Goal: Task Accomplishment & Management: Use online tool/utility

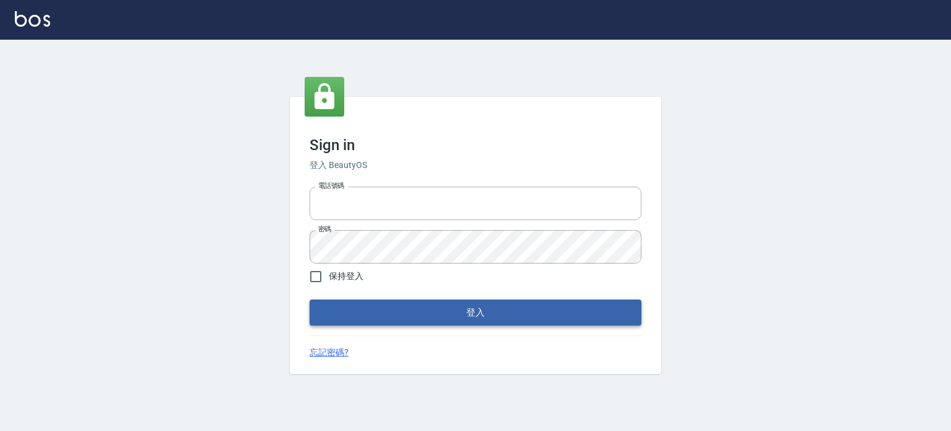
type input "6430581"
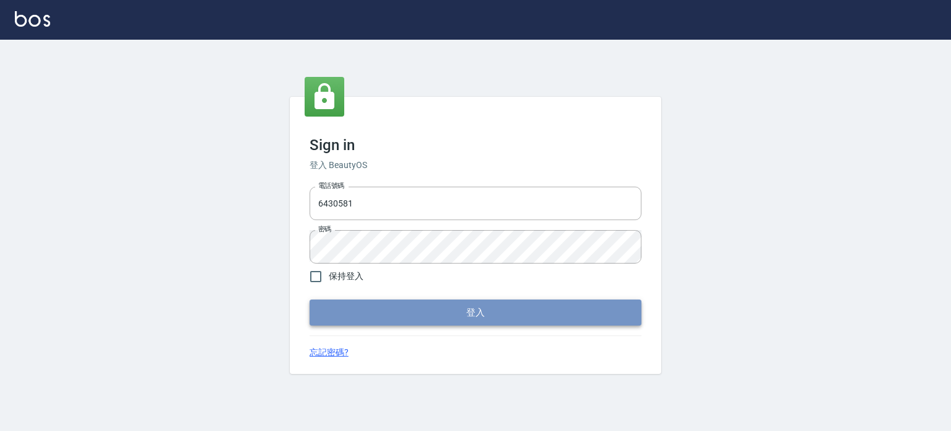
click at [489, 303] on button "登入" at bounding box center [476, 312] width 332 height 26
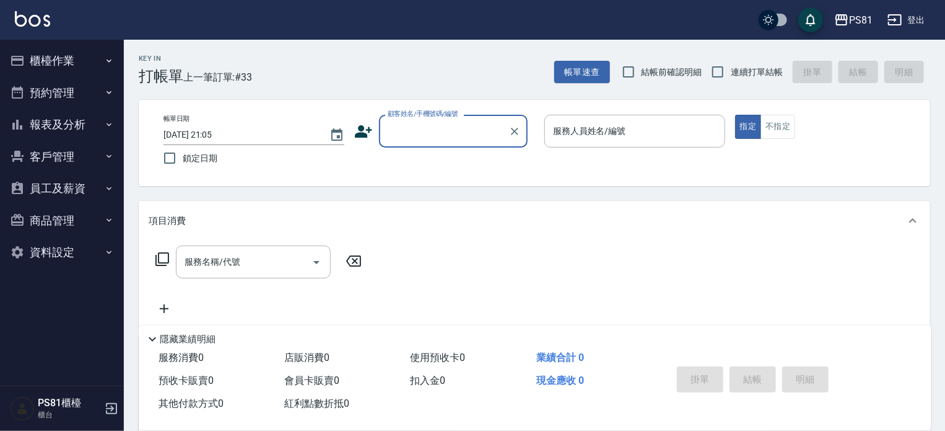
drag, startPoint x: 74, startPoint y: 63, endPoint x: 72, endPoint y: 86, distance: 23.7
click at [73, 64] on button "櫃檯作業" at bounding box center [62, 61] width 114 height 32
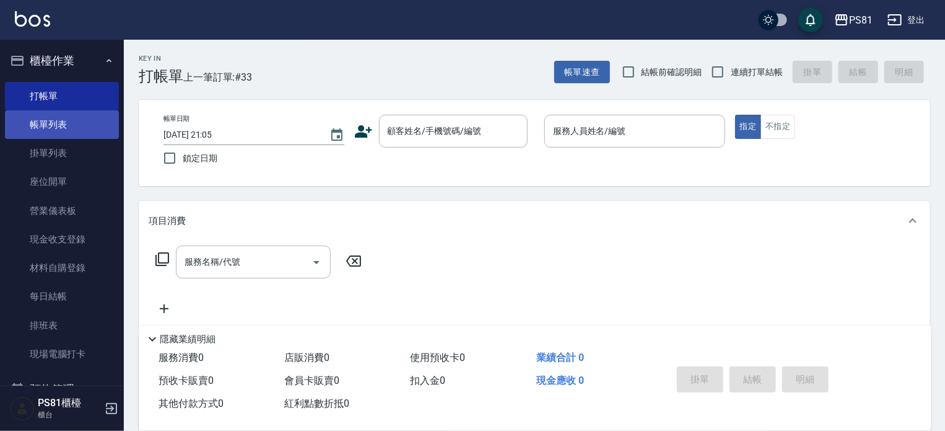
click at [57, 129] on link "帳單列表" at bounding box center [62, 124] width 114 height 28
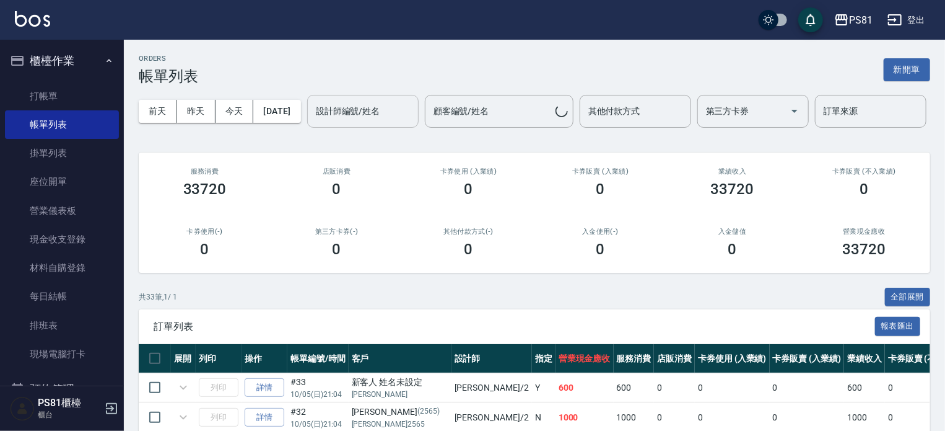
click at [313, 122] on input "設計師編號/姓名" at bounding box center [363, 111] width 100 height 22
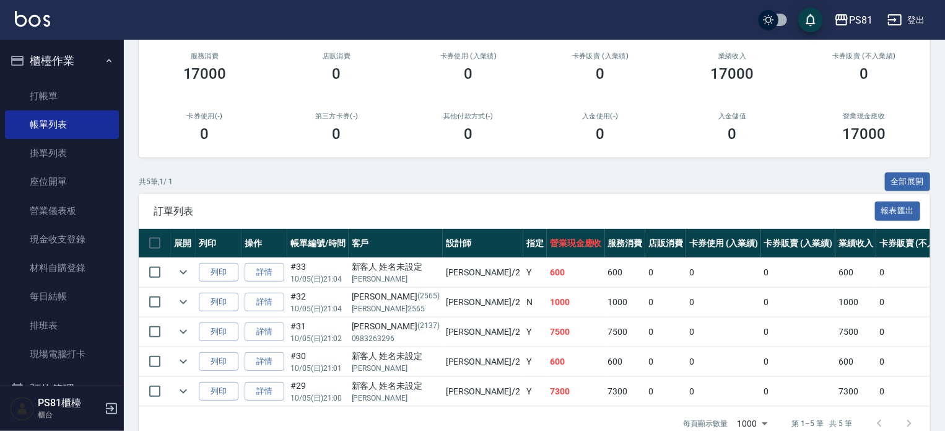
scroll to position [186, 0]
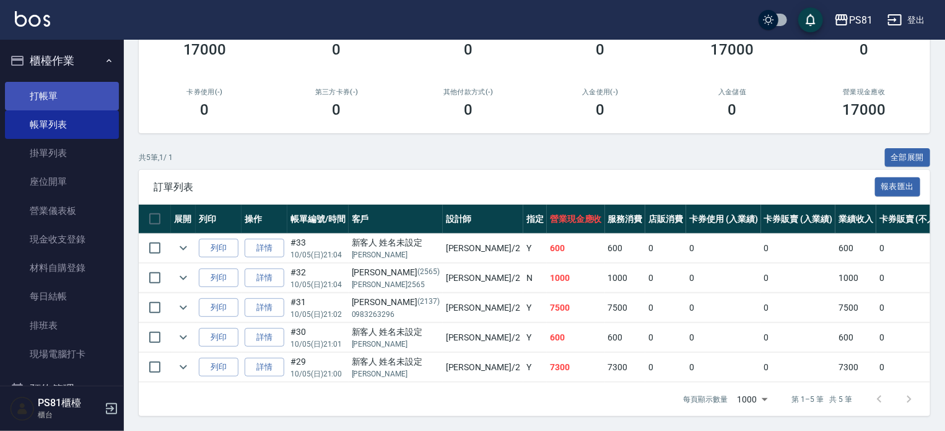
type input "[DEMOGRAPHIC_DATA]-2"
click at [26, 90] on link "打帳單" at bounding box center [62, 96] width 114 height 28
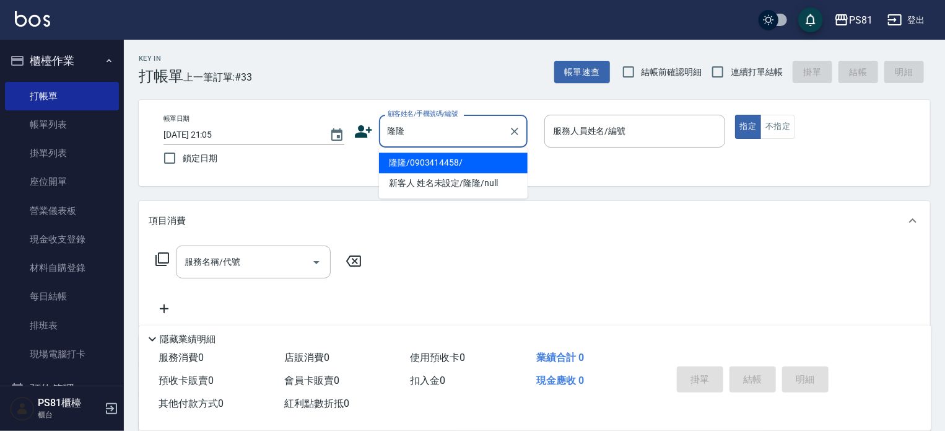
click at [457, 164] on li "隆隆/0903414458/" at bounding box center [453, 162] width 149 height 20
type input "隆隆/0903414458/"
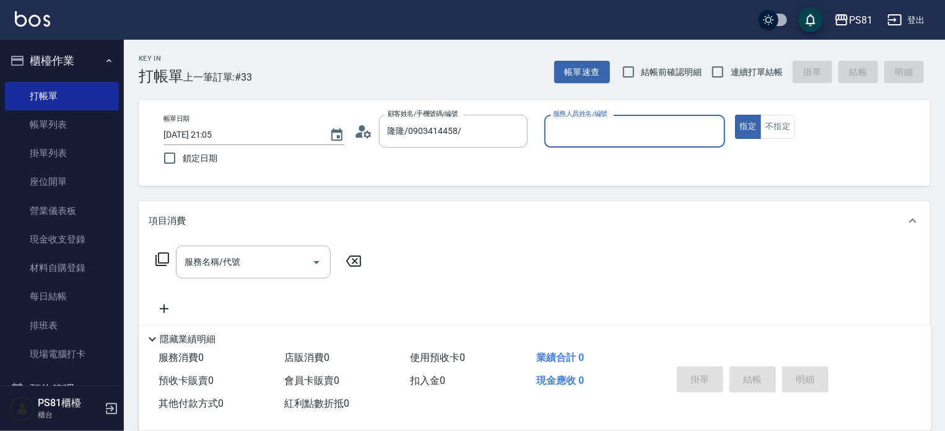
type input "[DEMOGRAPHIC_DATA]-2"
click at [735, 115] on button "指定" at bounding box center [748, 127] width 27 height 24
type button "true"
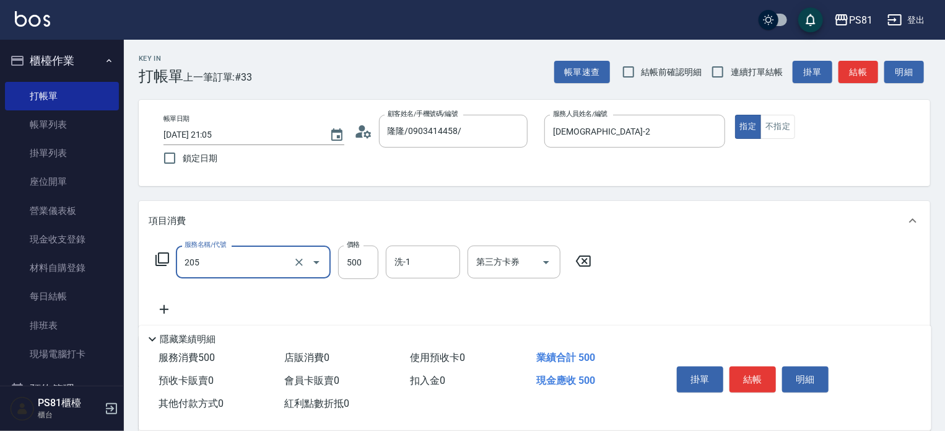
type input "A級單剪400(205)"
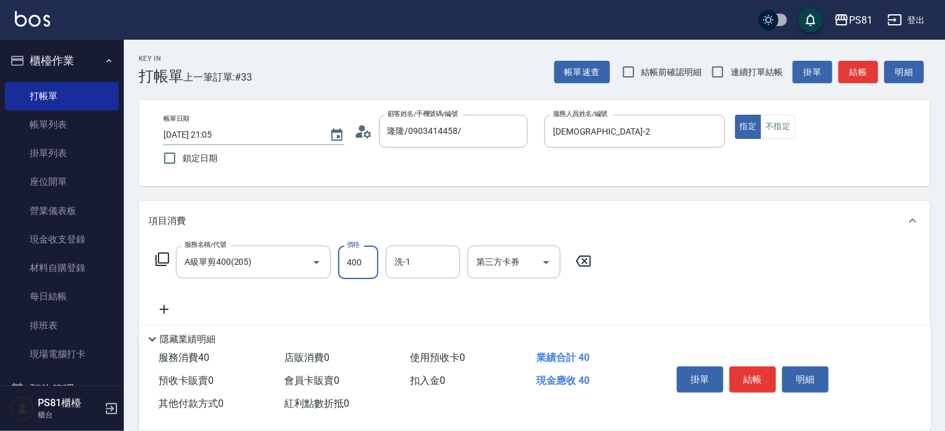
type input "400"
click at [758, 260] on div "服務名稱/代號 A級單剪400(205) 服務名稱/代號 價格 400 價格 洗-1 洗-1 第三方卡券 第三方卡券" at bounding box center [535, 283] width 792 height 86
click at [753, 367] on button "結帳" at bounding box center [753, 379] width 46 height 26
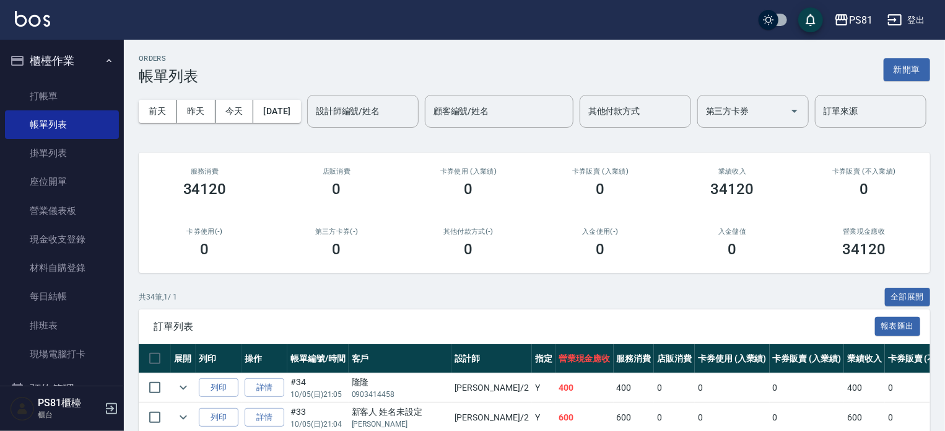
scroll to position [186, 0]
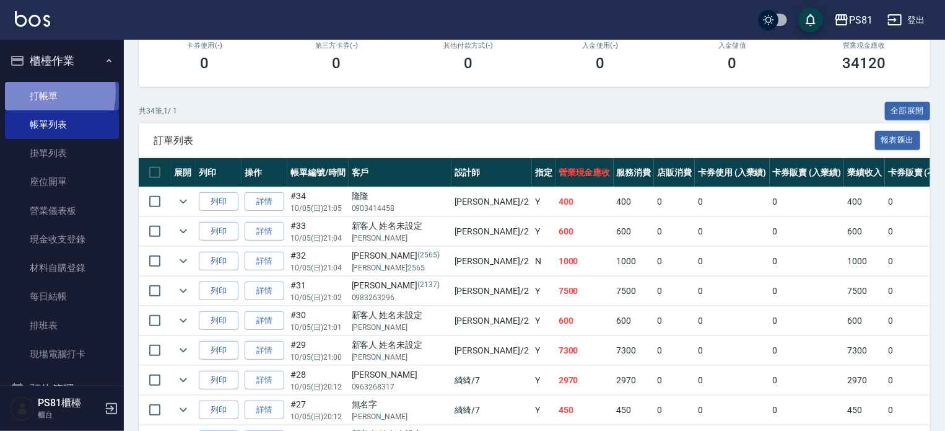
click at [38, 92] on link "打帳單" at bounding box center [62, 96] width 114 height 28
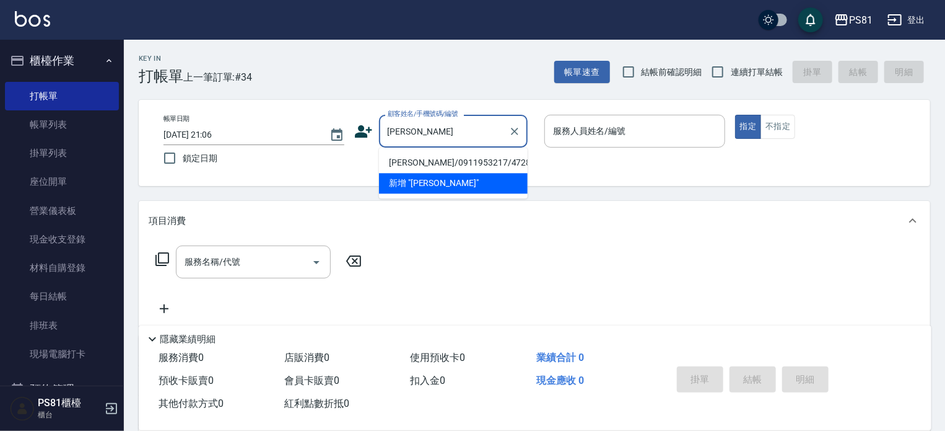
click at [486, 168] on li "[PERSON_NAME]/0911953217/4728" at bounding box center [453, 162] width 149 height 20
type input "[PERSON_NAME]/0911953217/4728"
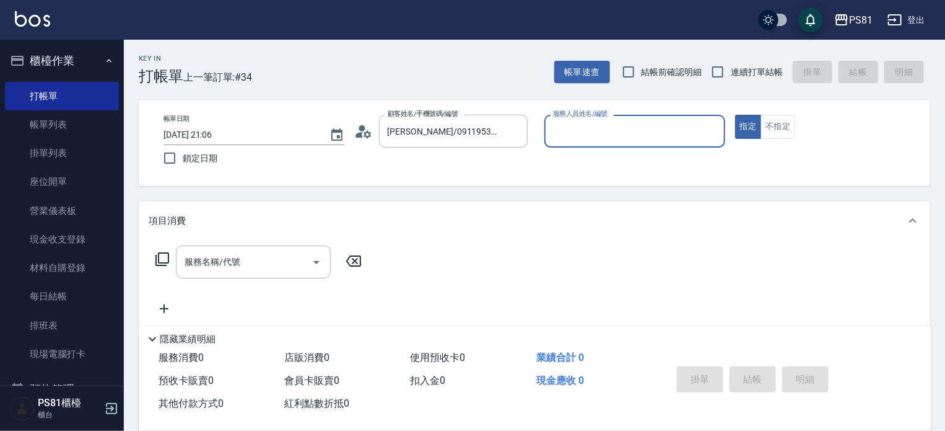
type input "[DEMOGRAPHIC_DATA]-2"
click at [280, 257] on input "服務名稱/代號" at bounding box center [243, 262] width 125 height 22
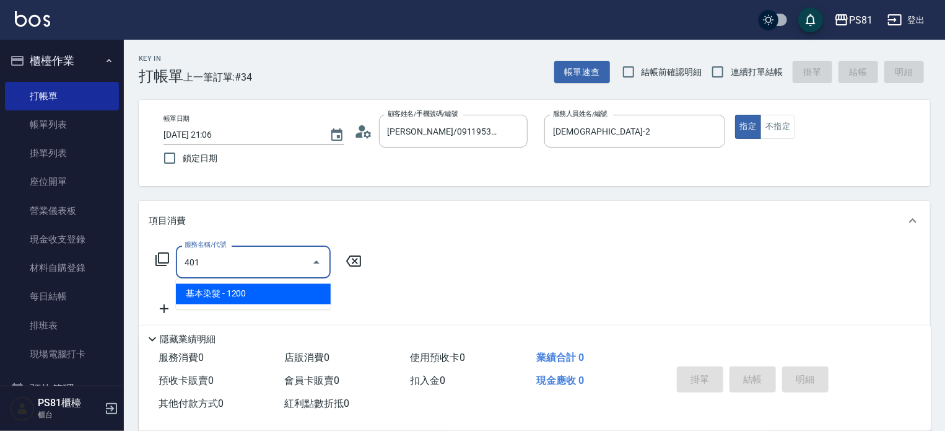
type input "基本染髮(401)"
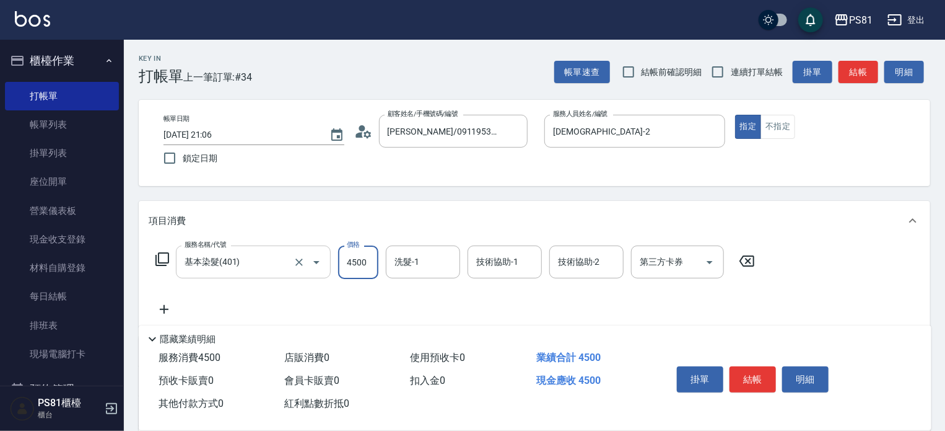
type input "4500"
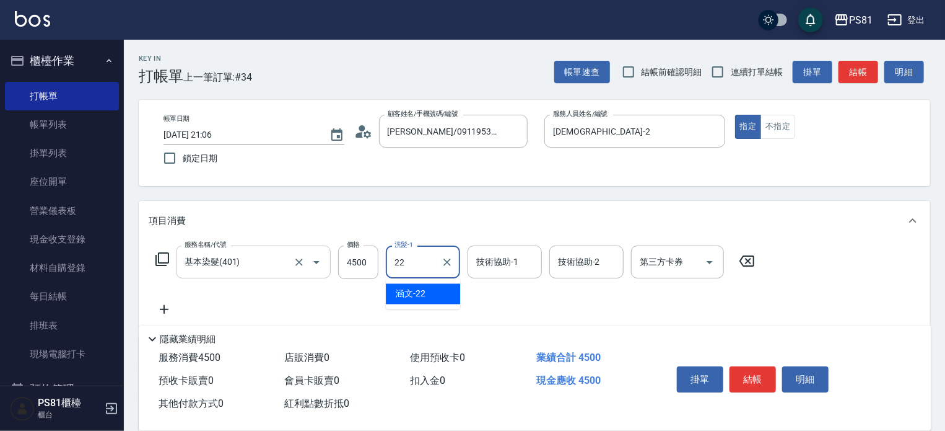
type input "涵文-22"
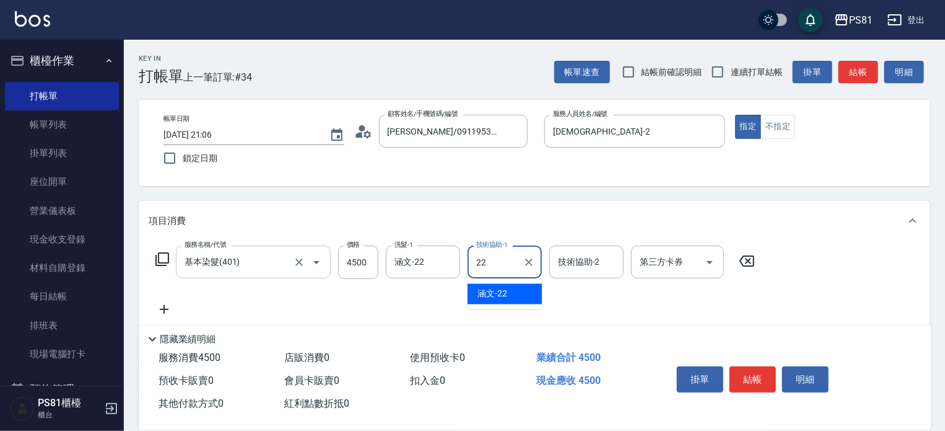
type input "涵文-22"
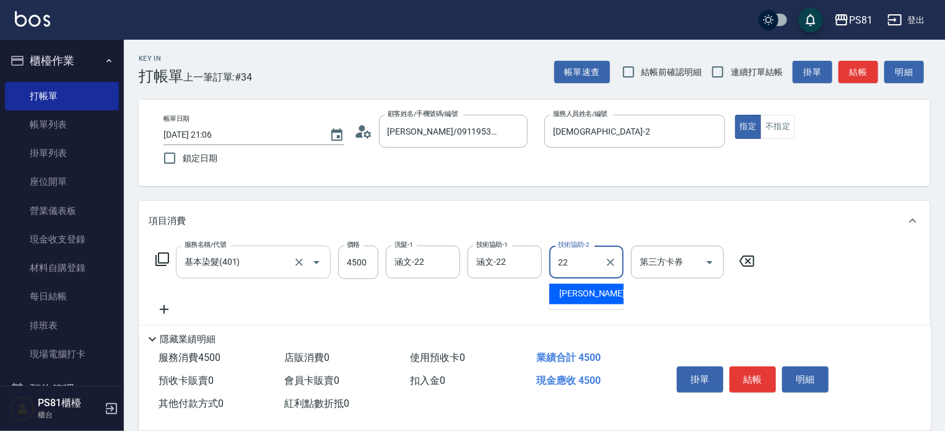
type input "涵文-22"
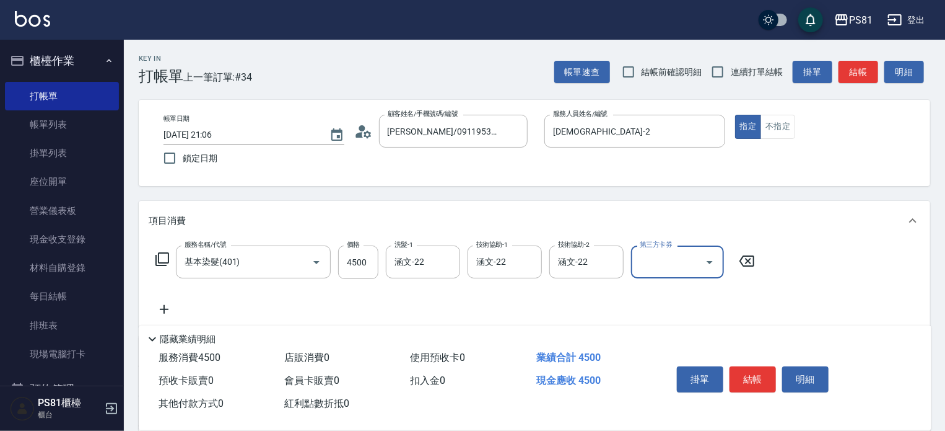
click at [313, 297] on div "服務名稱/代號 基本染髮(401) 服務名稱/代號 價格 4500 價格 洗髮-1 涵文-22 洗髮-1 技術協助-1 涵文-22 技術協助-1 技術協助-2…" at bounding box center [456, 280] width 614 height 71
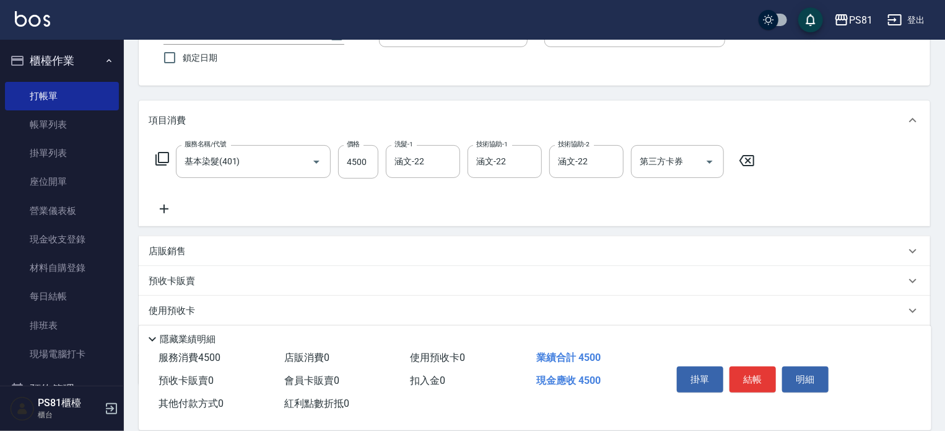
scroll to position [172, 0]
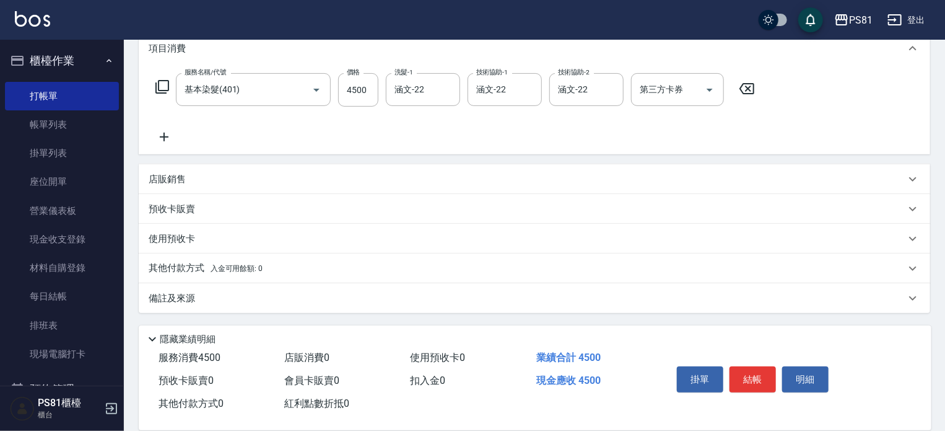
click at [267, 265] on div "其他付款方式 入金可用餘額: 0" at bounding box center [527, 268] width 757 height 14
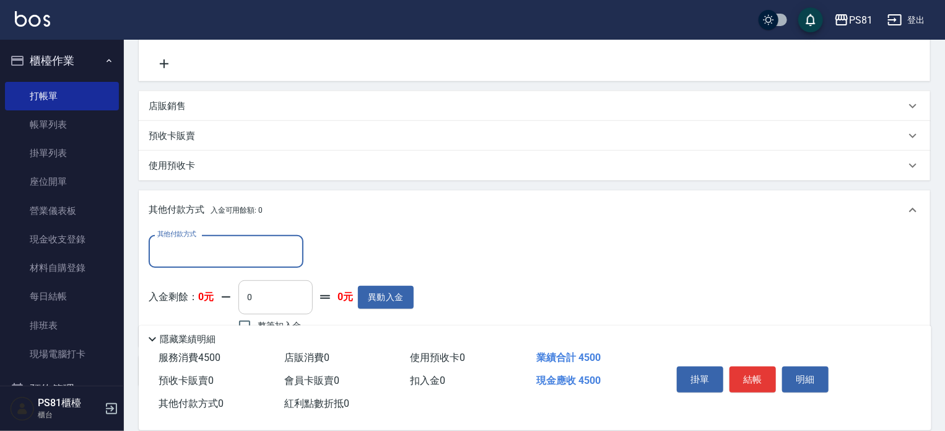
scroll to position [318, 0]
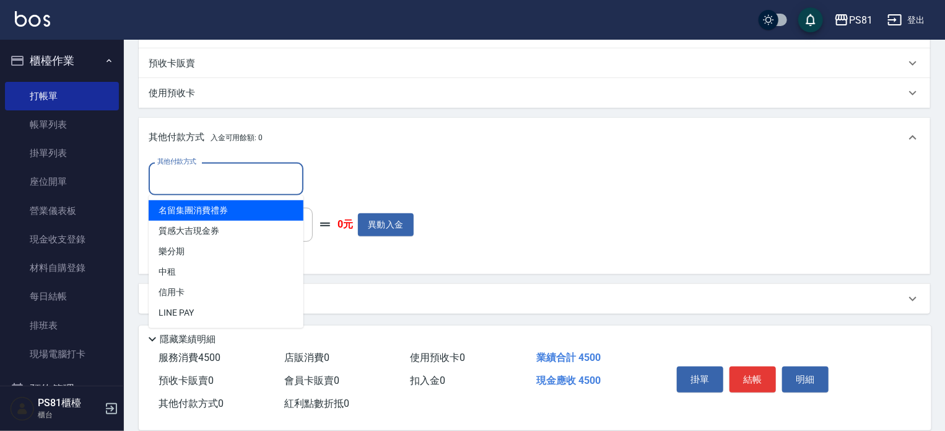
click at [264, 181] on input "其他付款方式" at bounding box center [226, 179] width 144 height 22
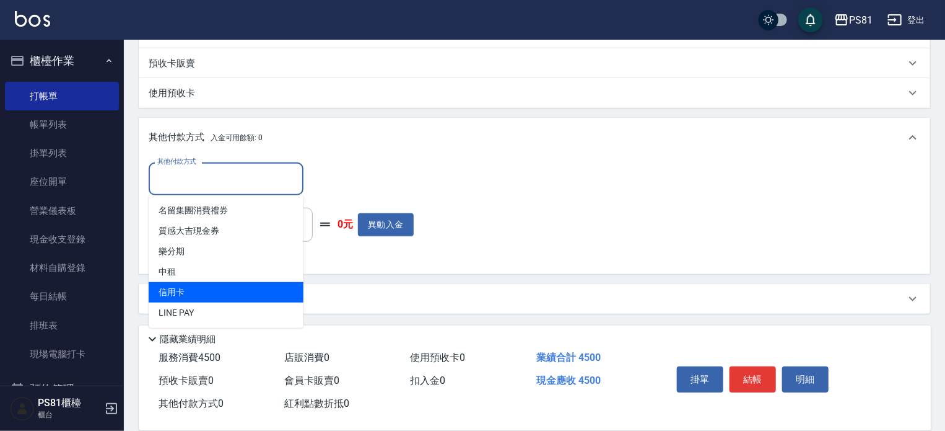
drag, startPoint x: 252, startPoint y: 292, endPoint x: 256, endPoint y: 286, distance: 7.1
click at [251, 292] on span "信用卡" at bounding box center [226, 292] width 155 height 20
type input "信用卡"
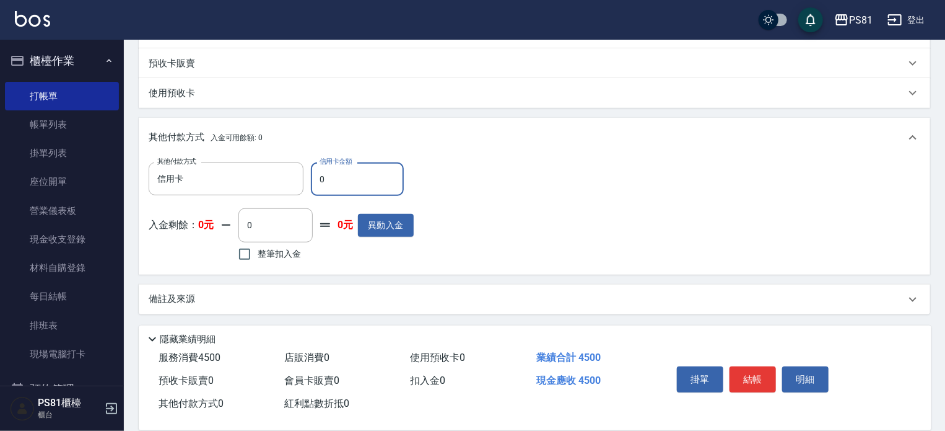
click at [357, 177] on input "0" at bounding box center [357, 178] width 93 height 33
type input "4500"
click at [466, 215] on div "其他付款方式 信用卡 其他付款方式 信用卡金額 4500 信用卡金額 入金剩餘： 0元 0 ​ 整筆扣入金 0元 異動入金" at bounding box center [535, 213] width 772 height 102
click at [757, 372] on button "結帳" at bounding box center [753, 379] width 46 height 26
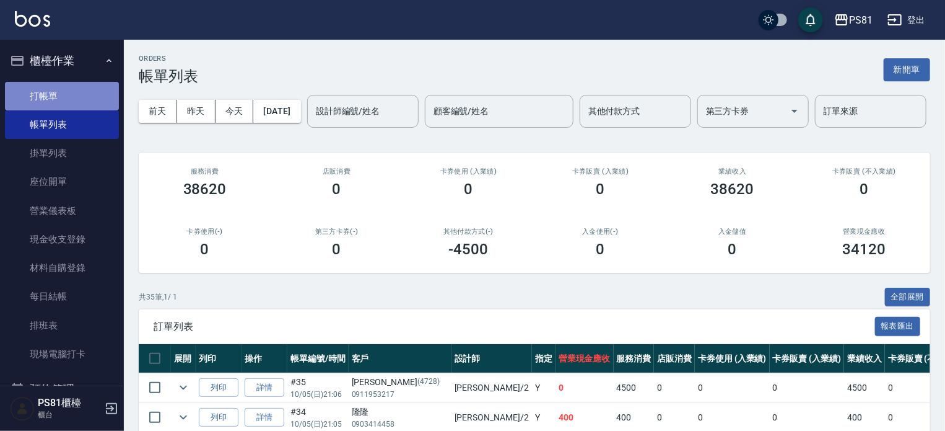
click at [64, 91] on link "打帳單" at bounding box center [62, 96] width 114 height 28
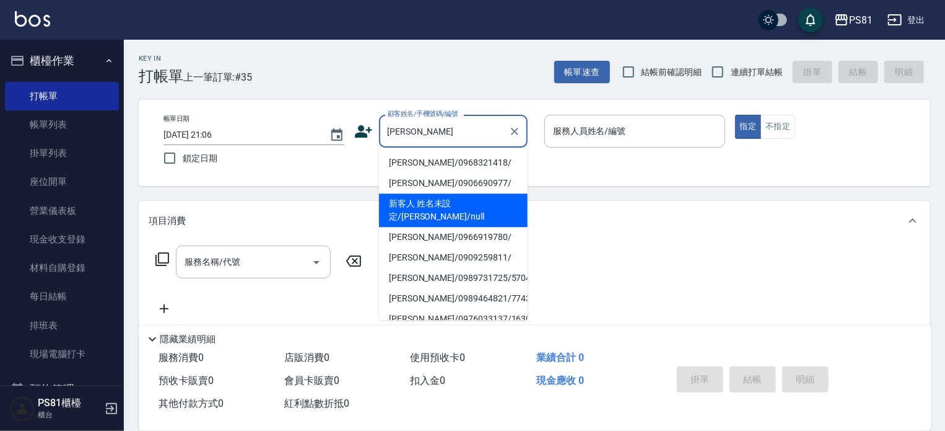
click at [444, 205] on li "新客人 姓名未設定/[PERSON_NAME]/null" at bounding box center [453, 209] width 149 height 33
type input "新客人 姓名未設定/[PERSON_NAME]/null"
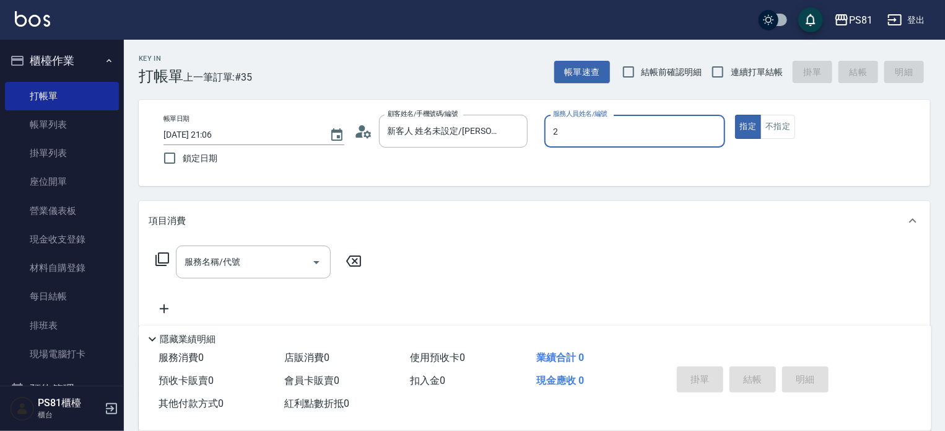
type input "[DEMOGRAPHIC_DATA]-2"
type button "true"
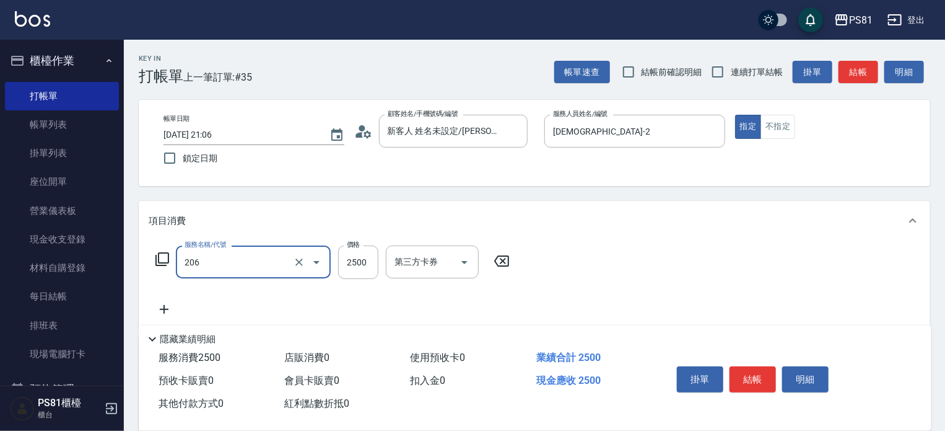
type input "錫紙燙2500(206)"
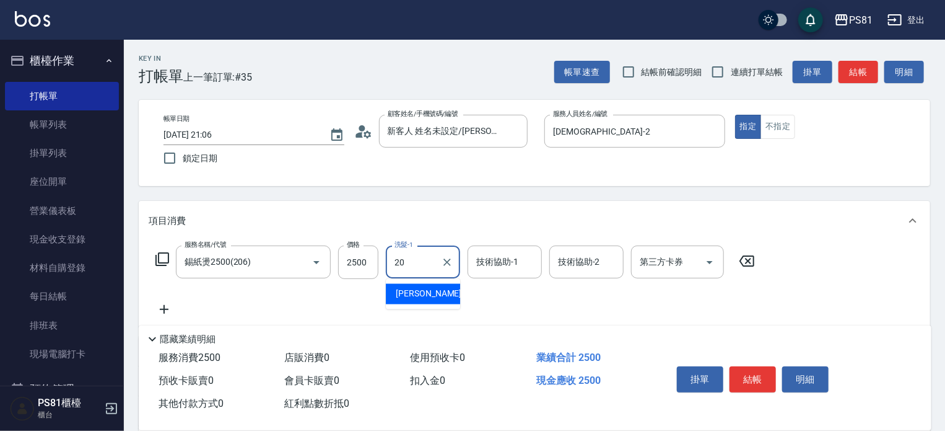
type input "[PERSON_NAME]-20"
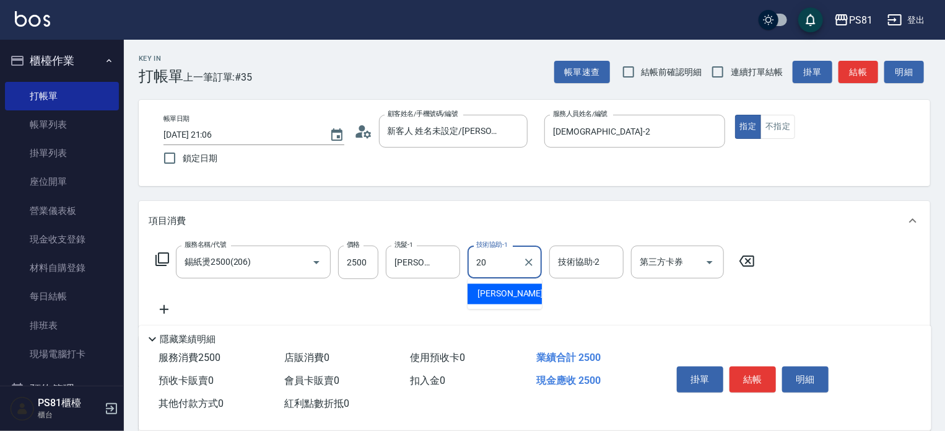
type input "[PERSON_NAME]-20"
drag, startPoint x: 854, startPoint y: 273, endPoint x: 776, endPoint y: 349, distance: 109.1
click at [847, 283] on div "服務名稱/代號 錫紙燙2500(206) 服務名稱/代號 價格 2500 價格 洗髮-1 [PERSON_NAME]-20 洗髮-1 技術協助-1 [PERS…" at bounding box center [535, 283] width 792 height 86
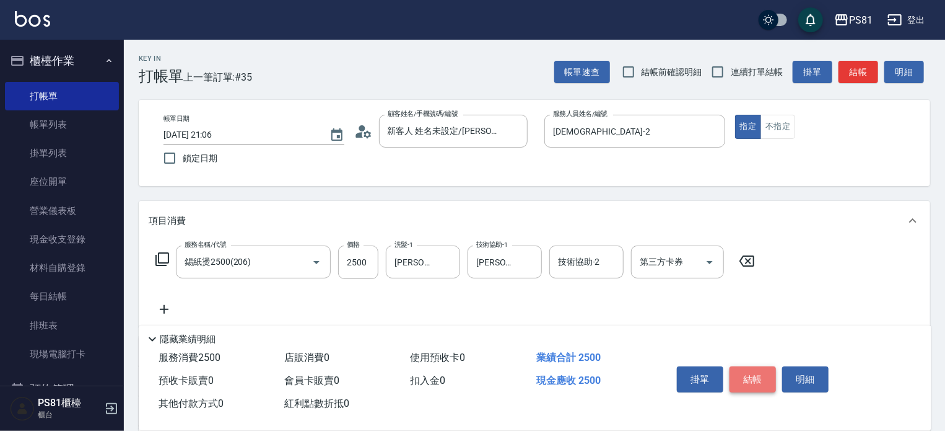
click at [761, 372] on button "結帳" at bounding box center [753, 379] width 46 height 26
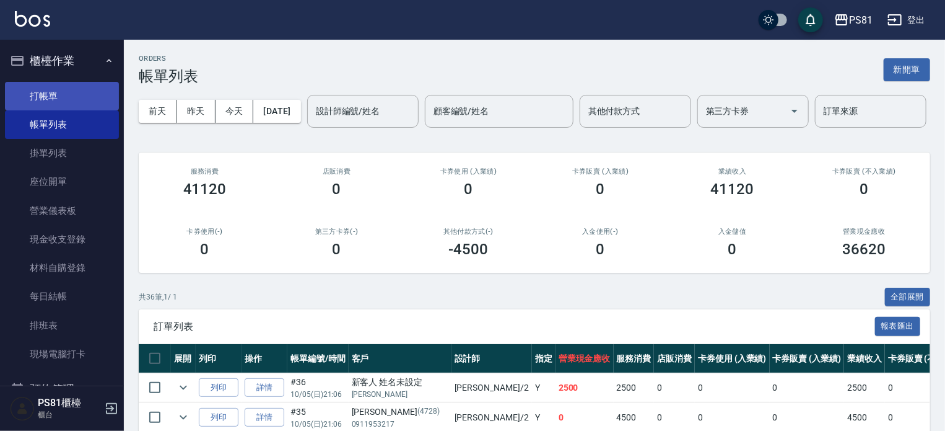
click at [64, 89] on link "打帳單" at bounding box center [62, 96] width 114 height 28
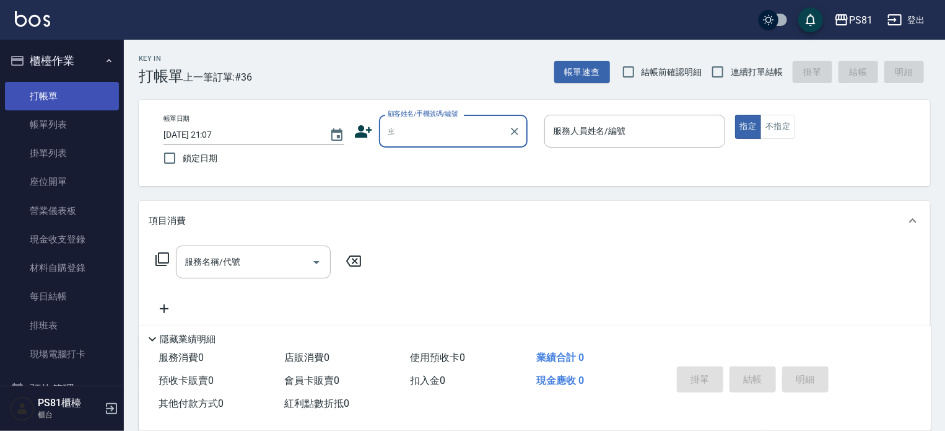
type input "至"
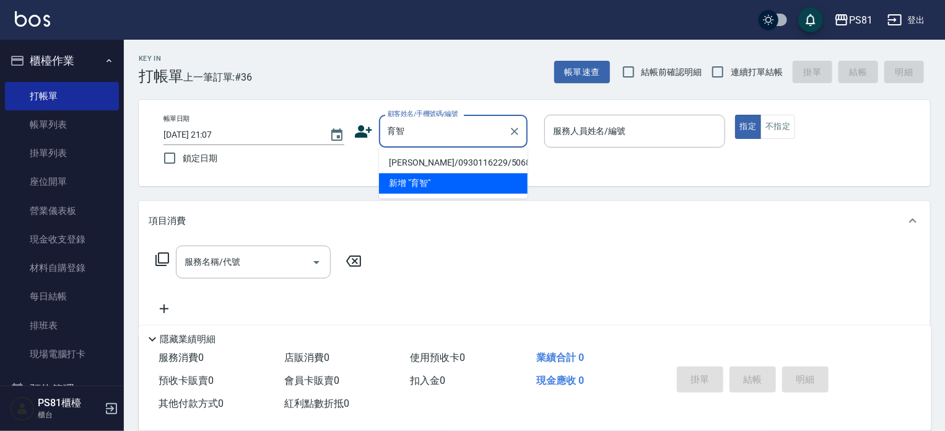
click at [434, 167] on li "[PERSON_NAME]/0930116229/5068" at bounding box center [453, 162] width 149 height 20
type input "[PERSON_NAME]/0930116229/5068"
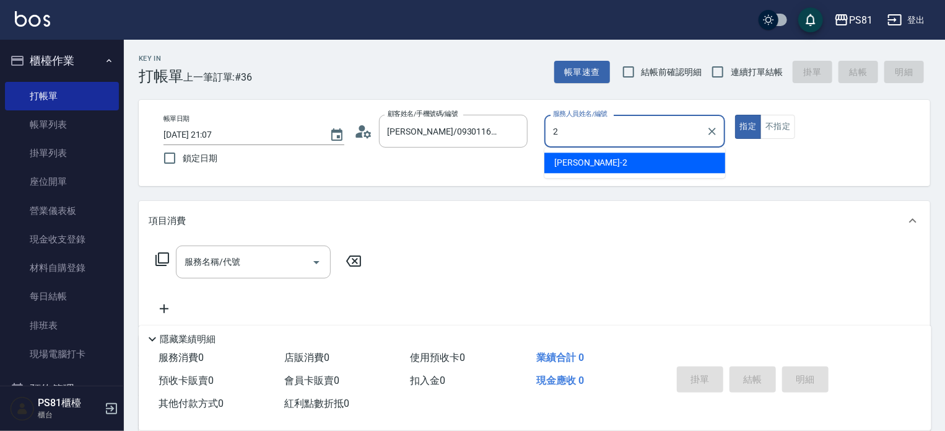
type input "[DEMOGRAPHIC_DATA]-2"
type button "true"
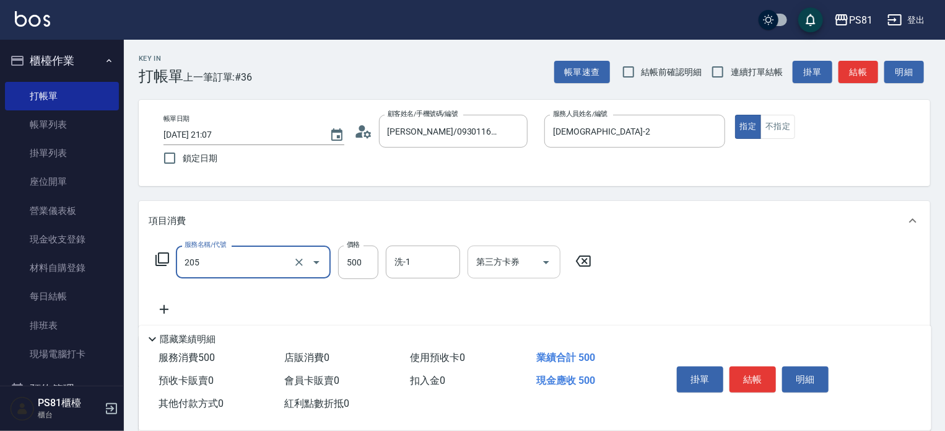
type input "A級單剪400(205)"
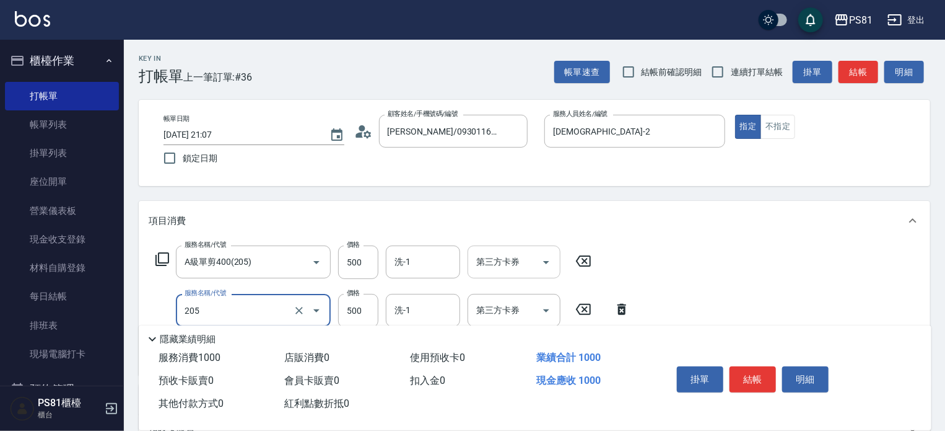
type input "A級單剪400(205)"
click at [779, 274] on div "服務名稱/代號 A級單剪400(205) 服務名稱/代號 價格 500 價格 洗-1 洗-1 第三方卡券 第三方卡券 服務名稱/代號 A級單剪400(205)…" at bounding box center [535, 307] width 792 height 134
click at [767, 383] on button "結帳" at bounding box center [753, 379] width 46 height 26
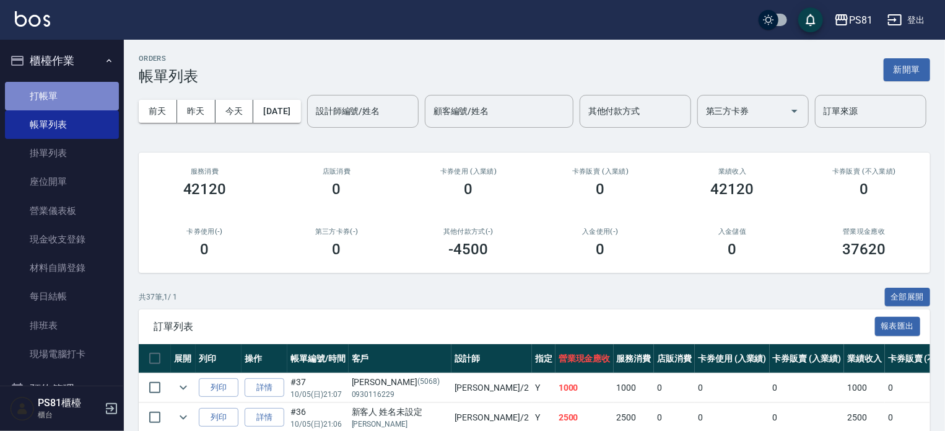
click at [84, 92] on link "打帳單" at bounding box center [62, 96] width 114 height 28
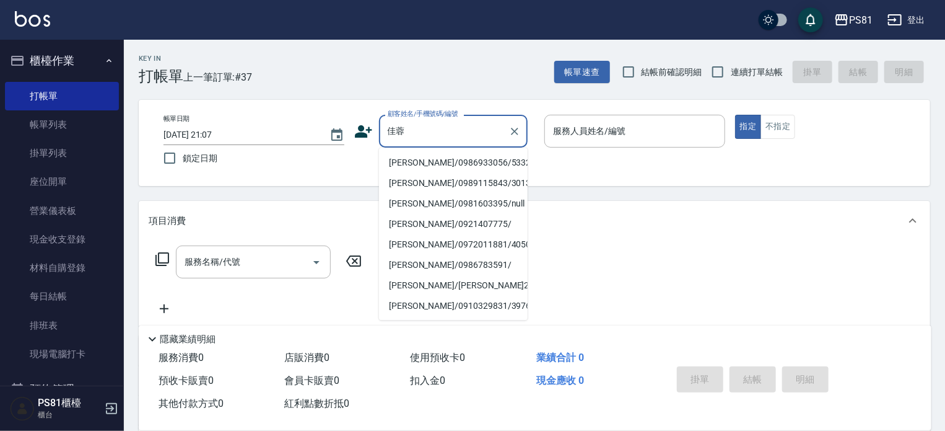
click at [447, 164] on li "[PERSON_NAME]/0986933056/5332" at bounding box center [453, 162] width 149 height 20
type input "[PERSON_NAME]/0986933056/5332"
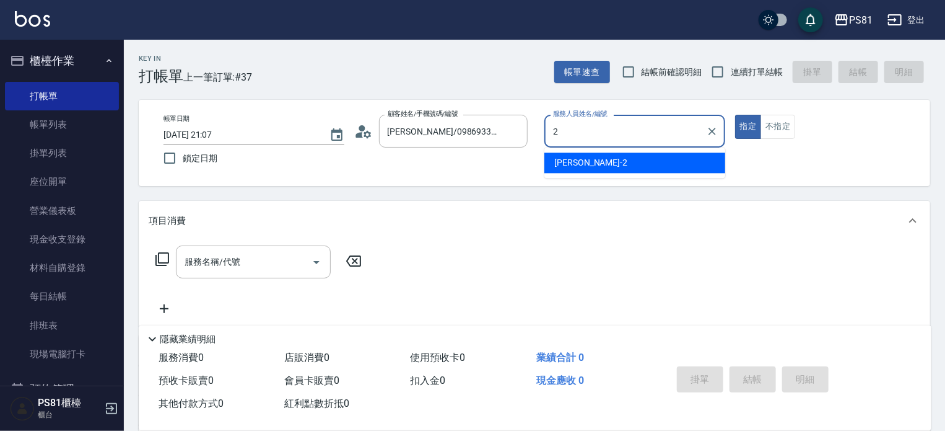
type input "[DEMOGRAPHIC_DATA]-2"
type button "true"
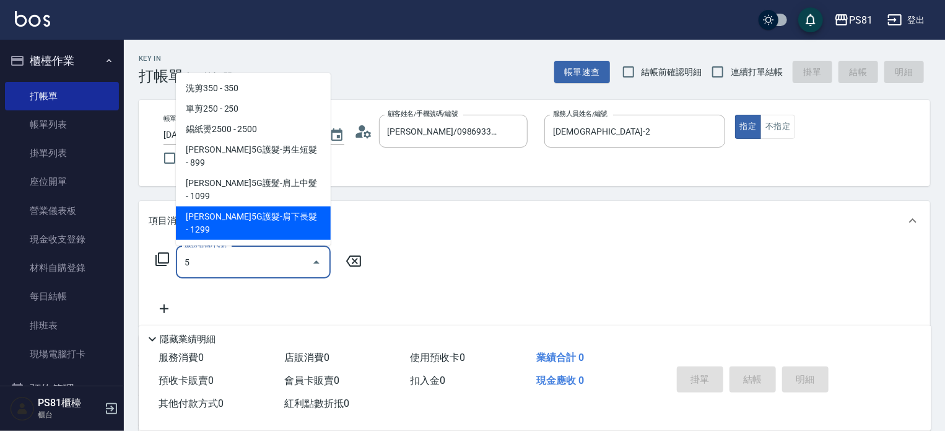
click at [243, 206] on span "[PERSON_NAME]5G護髮-肩下長髮 - 1299" at bounding box center [253, 222] width 155 height 33
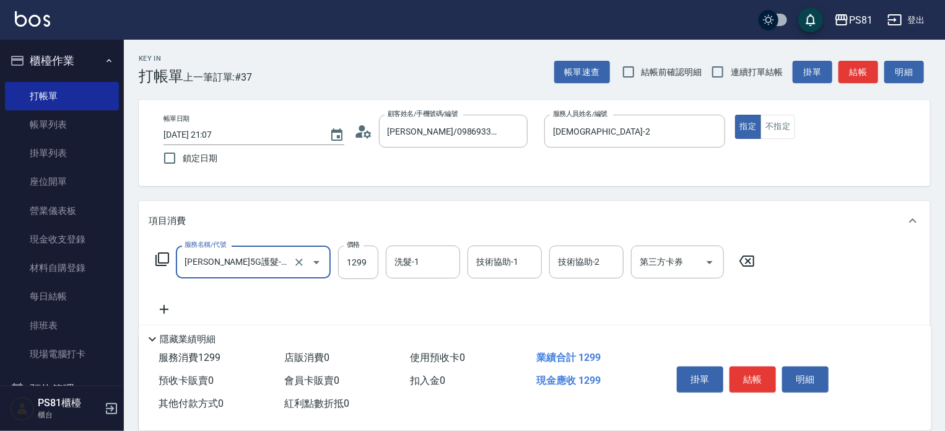
type input "[PERSON_NAME]5G護髮-肩下長髮(1106)"
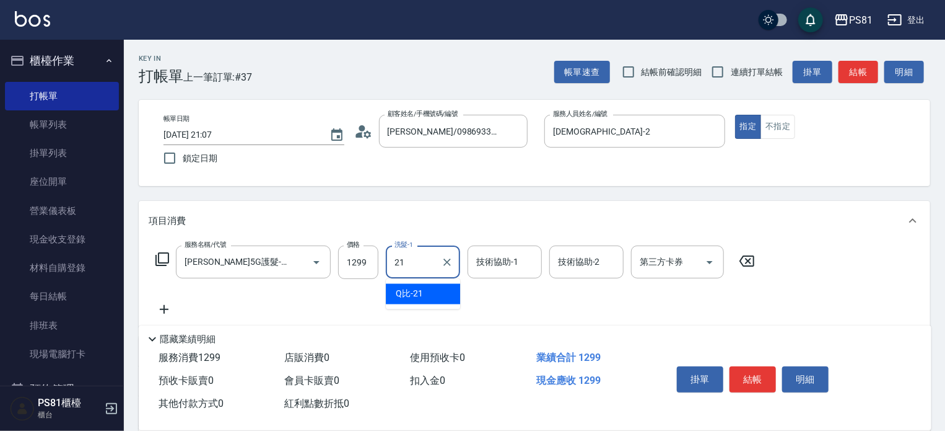
type input "Q比-21"
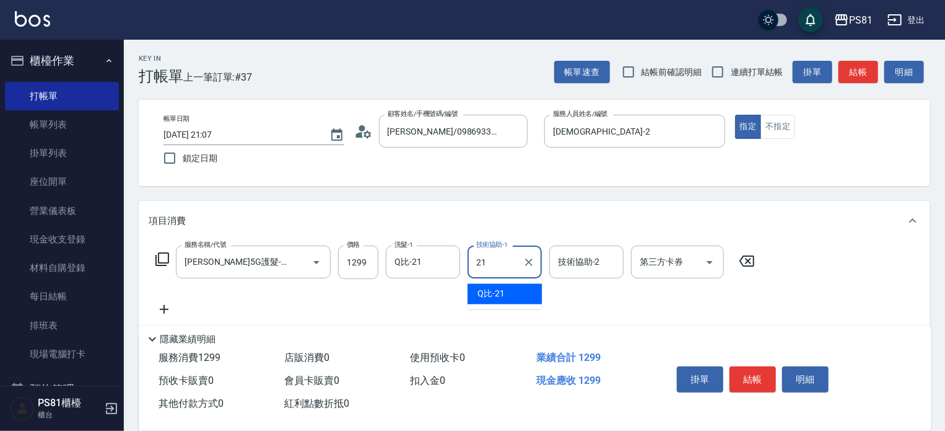
type input "Q比-21"
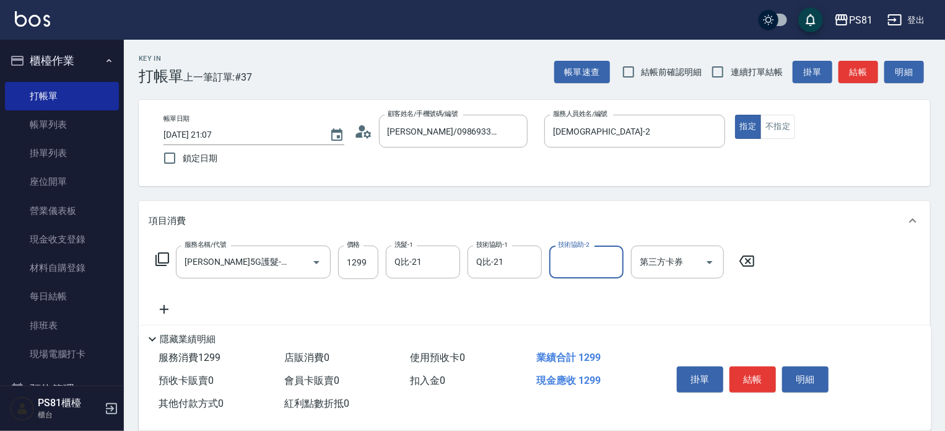
drag, startPoint x: 636, startPoint y: 307, endPoint x: 680, endPoint y: 333, distance: 50.6
click at [661, 324] on div "Key In 打帳單 上一筆訂單:#37 帳單速查 結帳前確認明細 連續打單結帳 掛單 結帳 明細 帳單日期 [DATE] 21:07 鎖定日期 顧客姓名/手…" at bounding box center [534, 321] width 821 height 563
click at [746, 385] on button "結帳" at bounding box center [753, 379] width 46 height 26
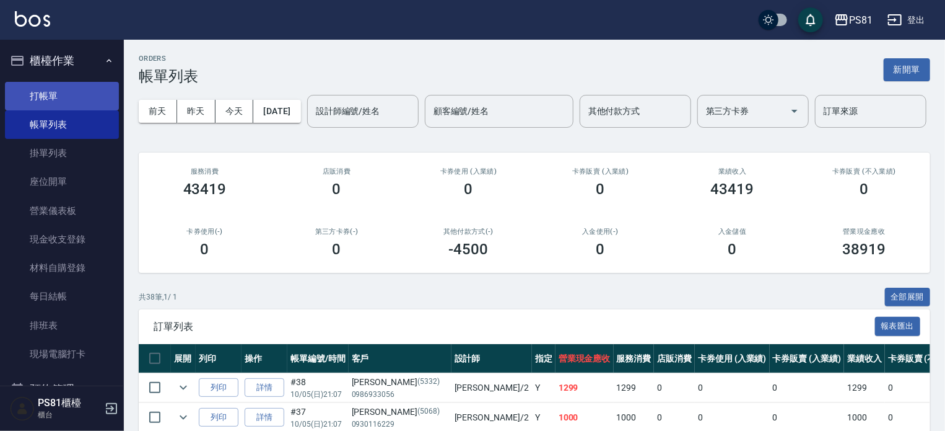
click at [72, 101] on link "打帳單" at bounding box center [62, 96] width 114 height 28
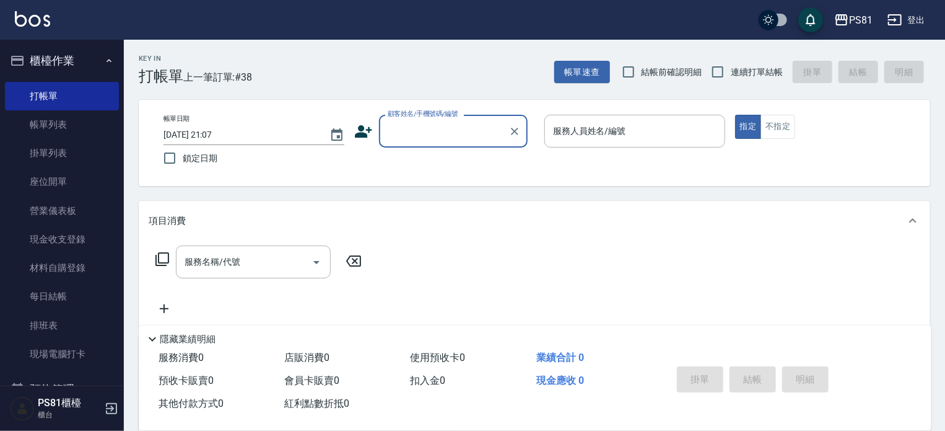
click at [468, 121] on input "顧客姓名/手機號碼/編號" at bounding box center [444, 131] width 119 height 22
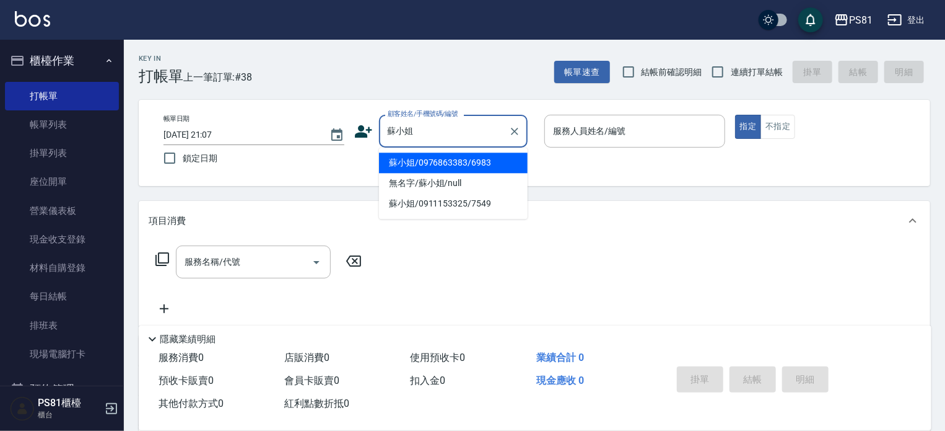
type input "蘇小姐/0976863383/6983"
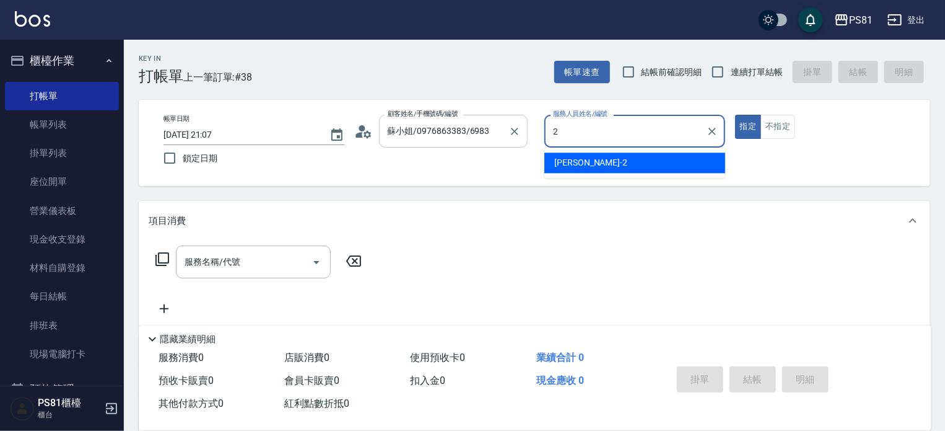
type input "[DEMOGRAPHIC_DATA]-2"
type button "true"
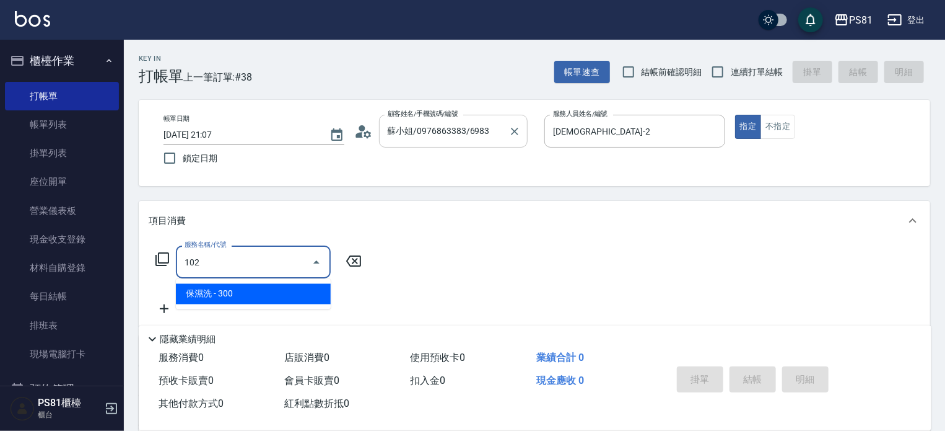
type input "保濕洗(102)"
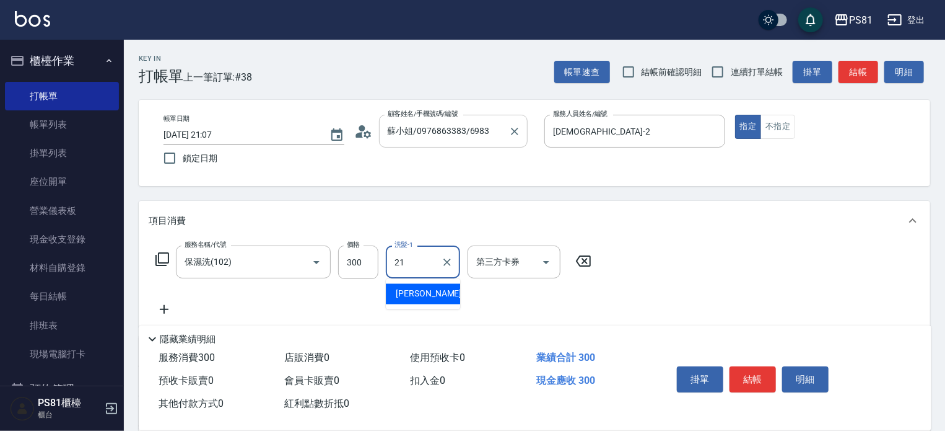
type input "Q比-21"
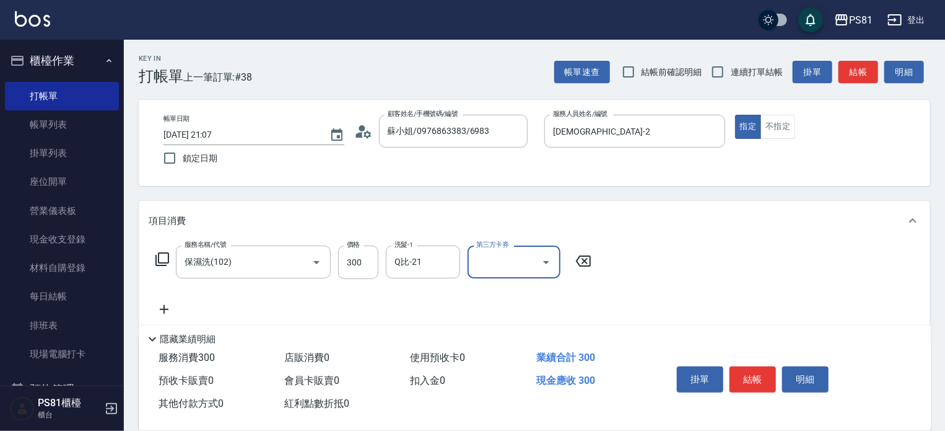
drag, startPoint x: 651, startPoint y: 287, endPoint x: 657, endPoint y: 290, distance: 6.4
click at [657, 290] on div "服務名稱/代號 保濕洗(102) 服務名稱/代號 價格 300 價格 洗髮-1 Q比-21 洗髮-1 第三方卡券 第三方卡券" at bounding box center [535, 283] width 792 height 86
click at [757, 377] on button "結帳" at bounding box center [753, 379] width 46 height 26
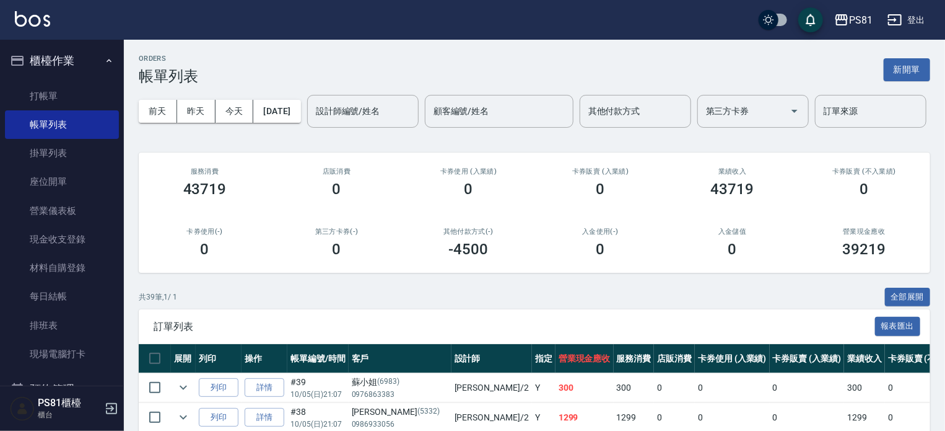
click at [313, 122] on input "設計師編號/姓名" at bounding box center [363, 111] width 100 height 22
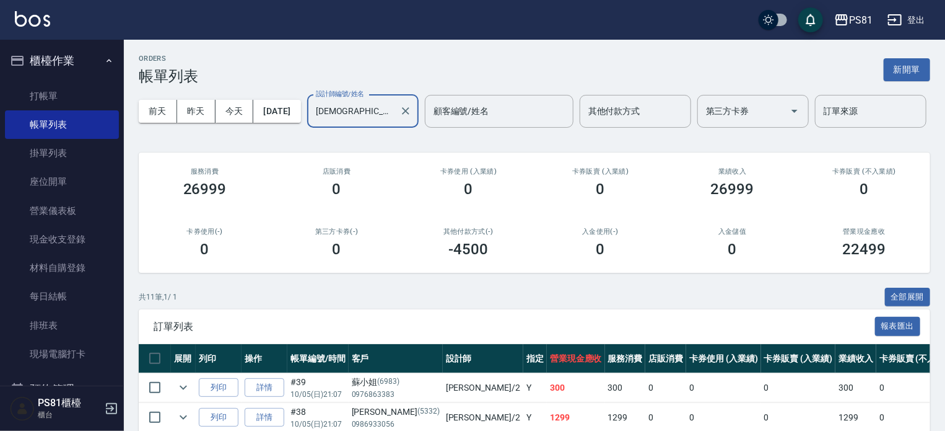
type input "[DEMOGRAPHIC_DATA]-2"
click at [256, 273] on div "卡券使用(-) 0" at bounding box center [205, 242] width 132 height 60
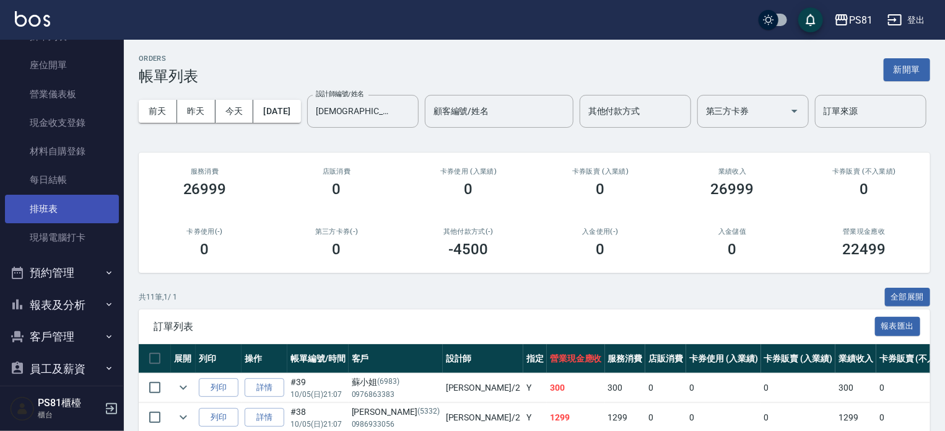
scroll to position [124, 0]
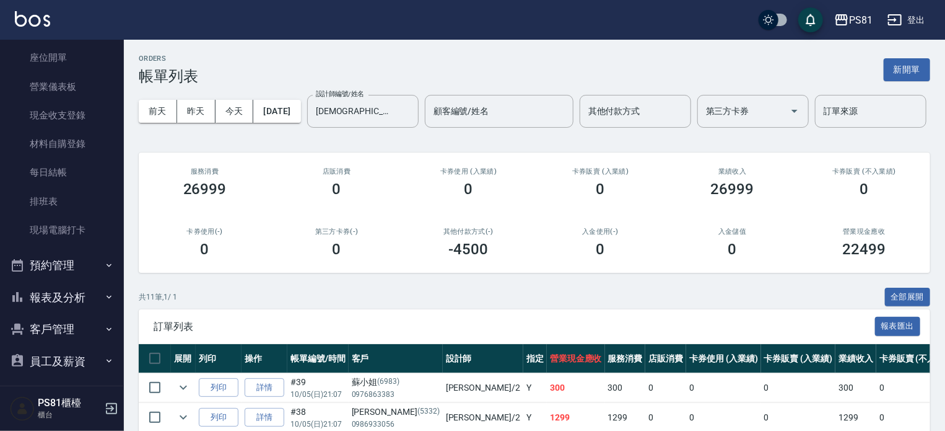
click at [71, 306] on button "報表及分析" at bounding box center [62, 297] width 114 height 32
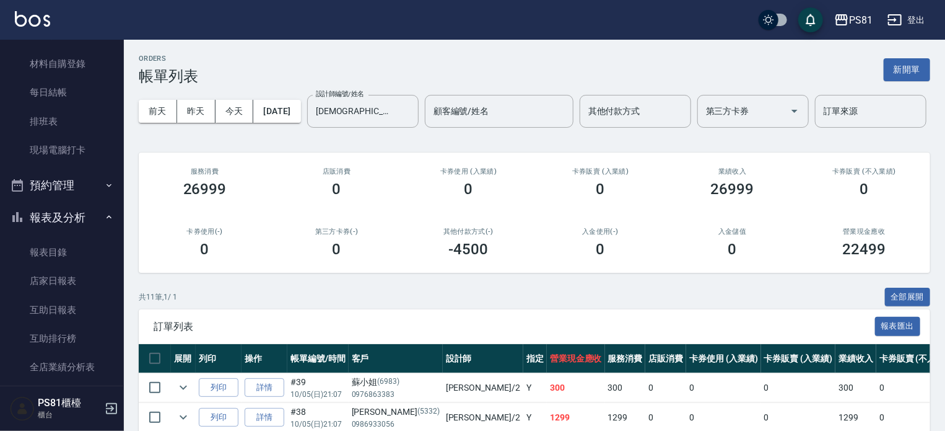
scroll to position [372, 0]
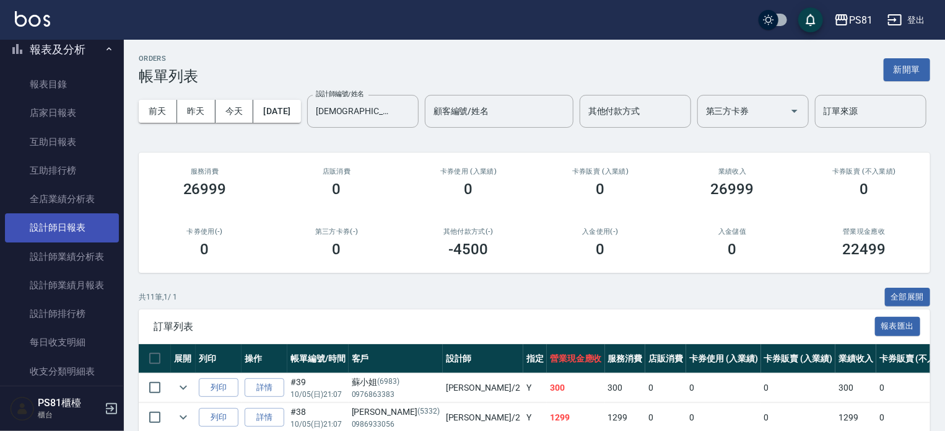
click at [87, 235] on link "設計師日報表" at bounding box center [62, 227] width 114 height 28
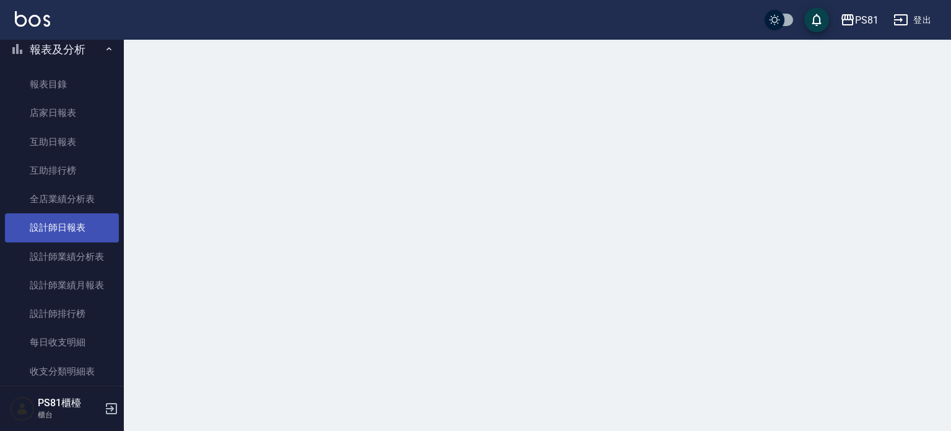
click at [87, 235] on link "設計師日報表" at bounding box center [62, 227] width 114 height 28
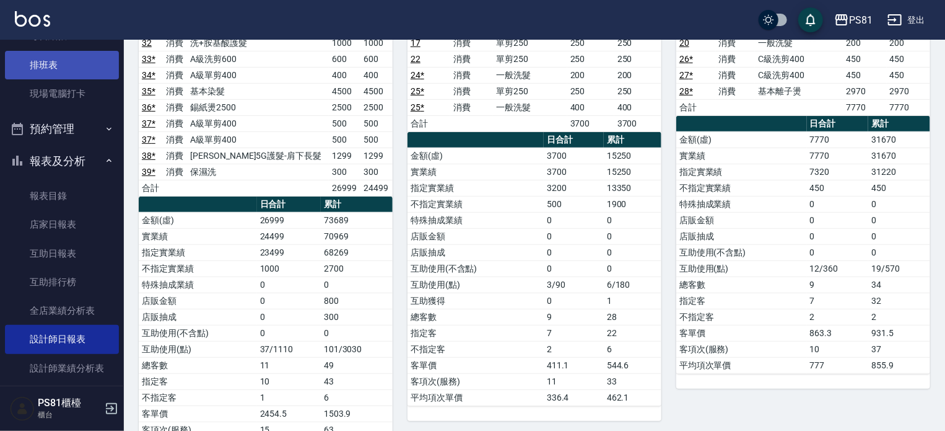
scroll to position [124, 0]
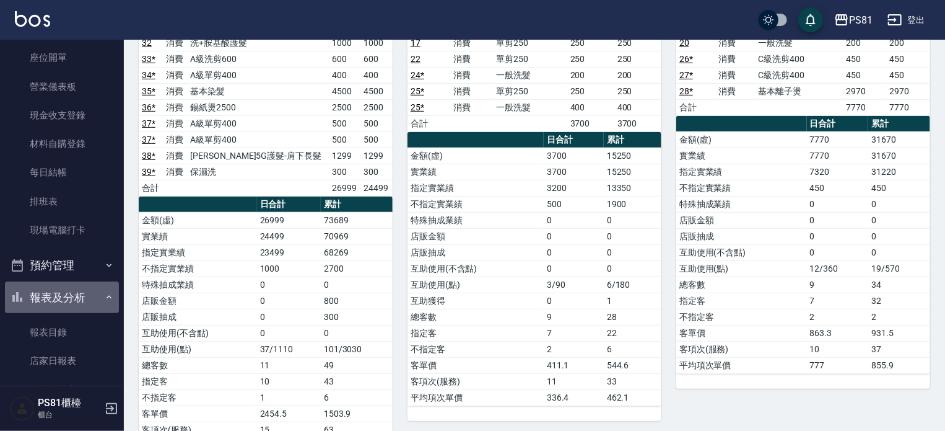
click at [84, 294] on button "報表及分析" at bounding box center [62, 297] width 114 height 32
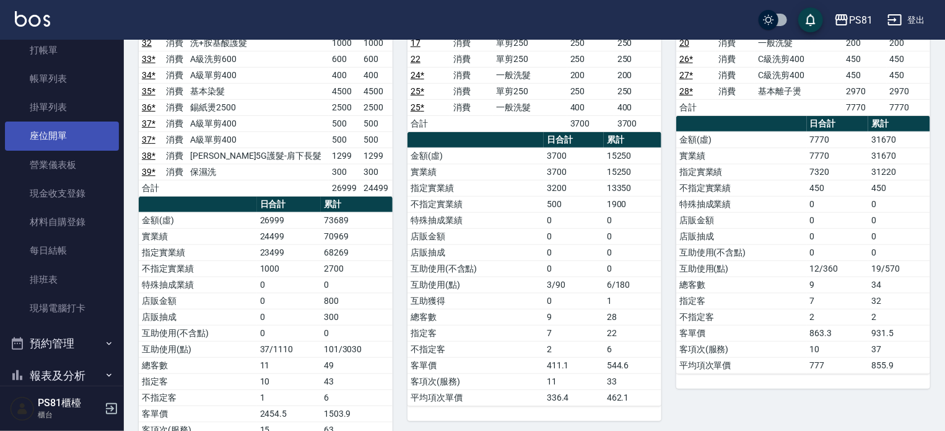
scroll to position [0, 0]
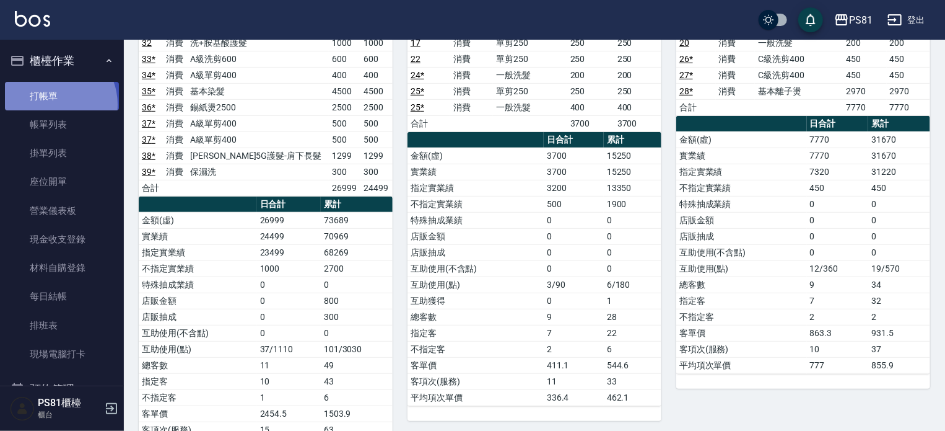
click at [50, 104] on link "打帳單" at bounding box center [62, 96] width 114 height 28
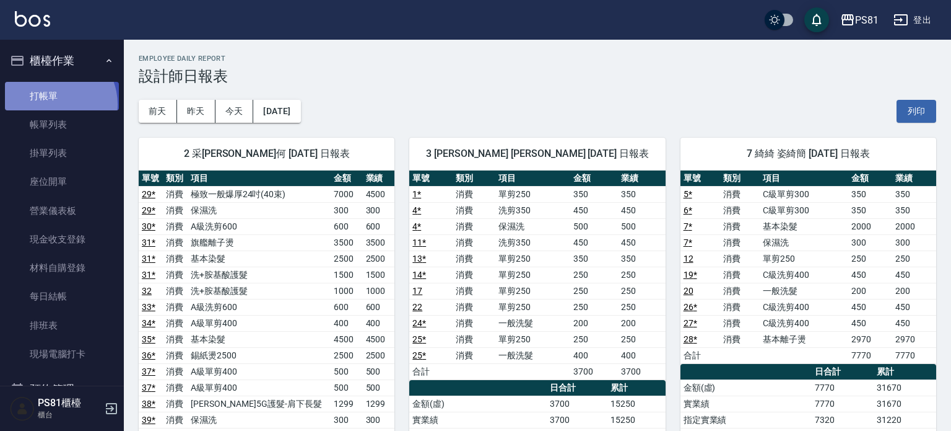
click at [50, 105] on link "打帳單" at bounding box center [62, 96] width 114 height 28
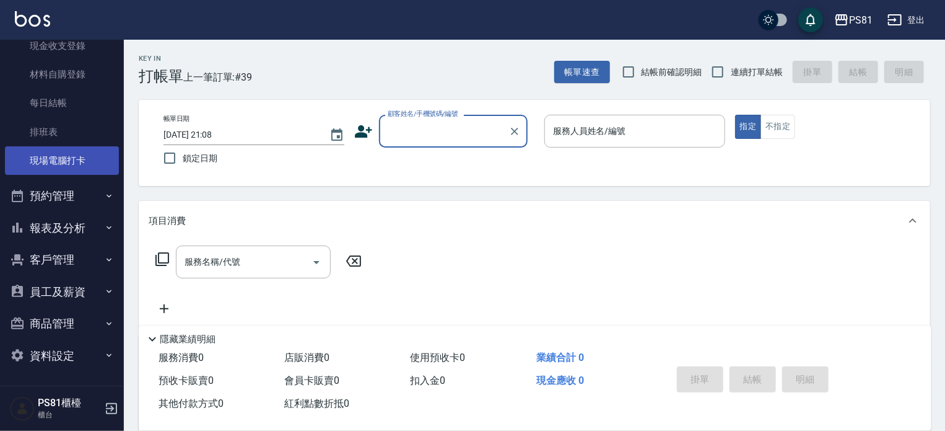
scroll to position [193, 0]
click at [58, 233] on button "報表及分析" at bounding box center [62, 228] width 114 height 32
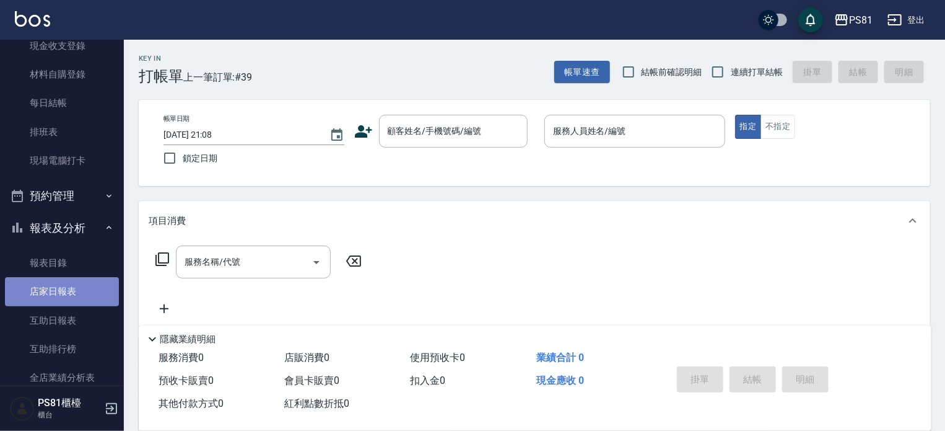
click at [68, 287] on link "店家日報表" at bounding box center [62, 291] width 114 height 28
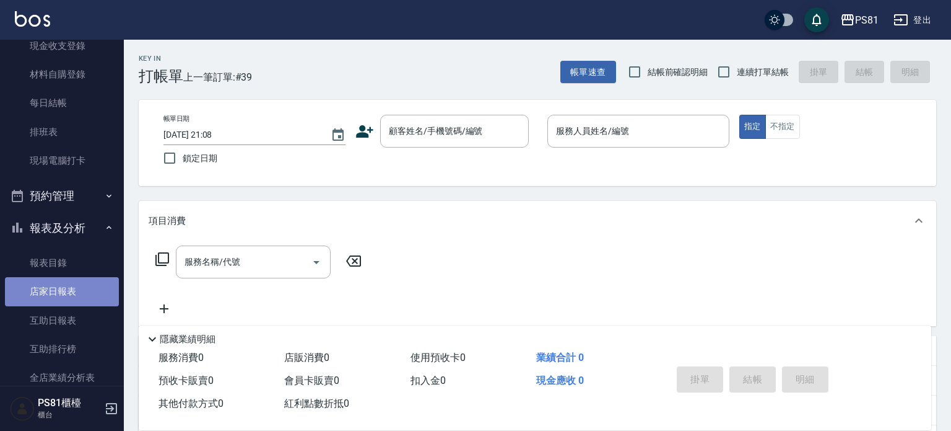
click at [67, 287] on link "店家日報表" at bounding box center [62, 291] width 114 height 28
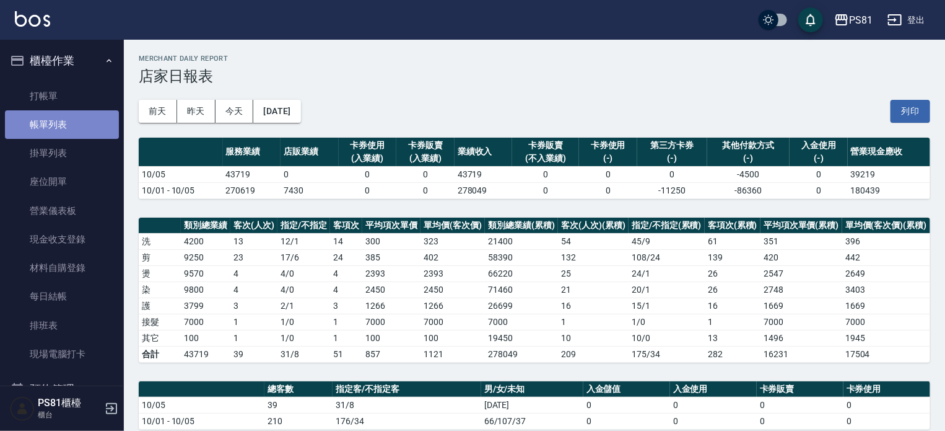
click at [78, 133] on link "帳單列表" at bounding box center [62, 124] width 114 height 28
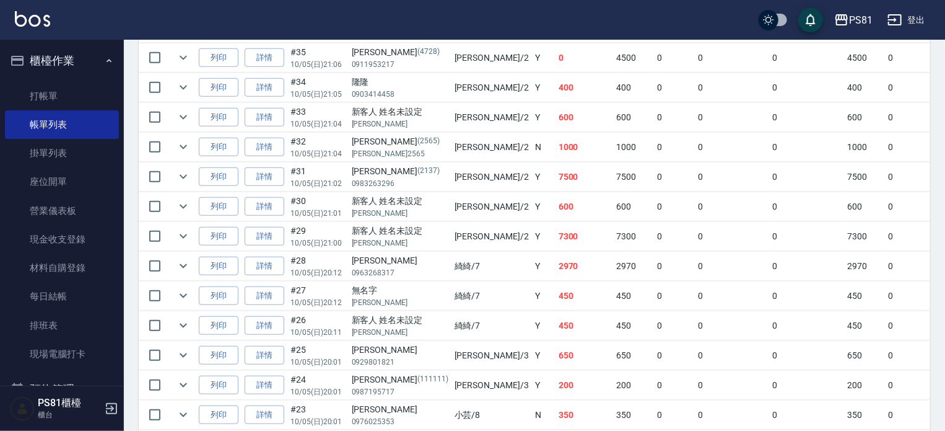
scroll to position [496, 0]
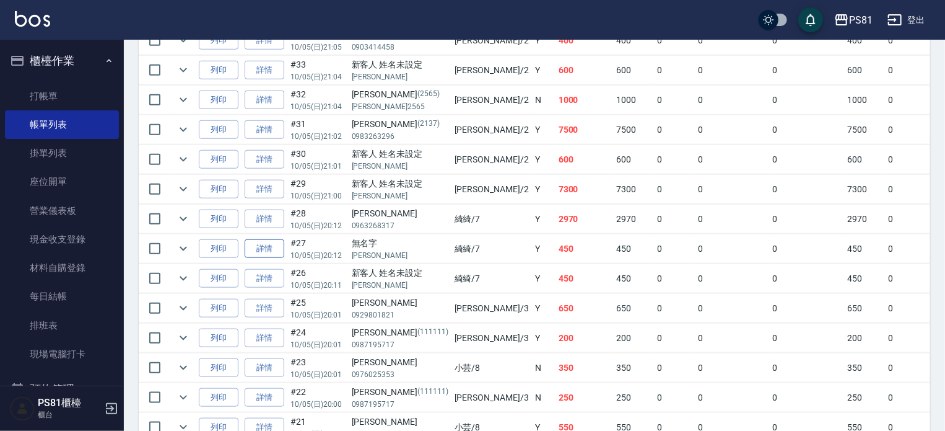
click at [277, 258] on link "詳情" at bounding box center [265, 248] width 40 height 19
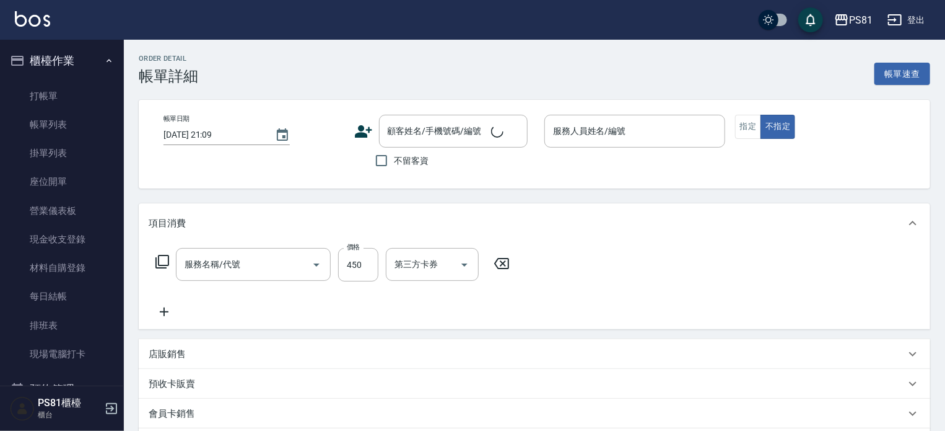
type input "[DATE] 20:12"
type input "綺綺-7"
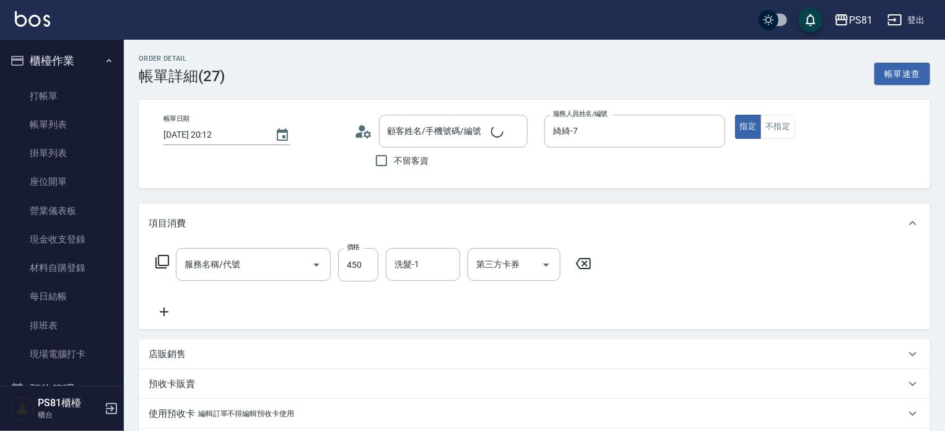
type input "C級洗剪400(103)"
type input "無名字/[PERSON_NAME]/null"
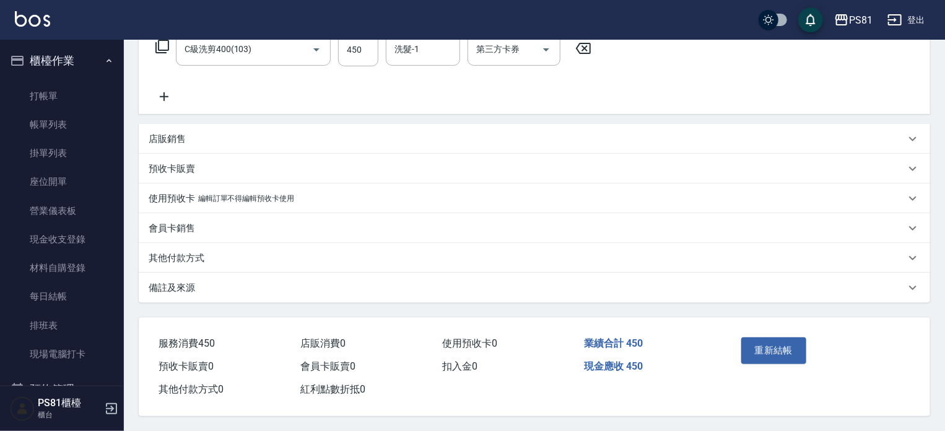
click at [230, 261] on div "其他付款方式" at bounding box center [535, 258] width 792 height 30
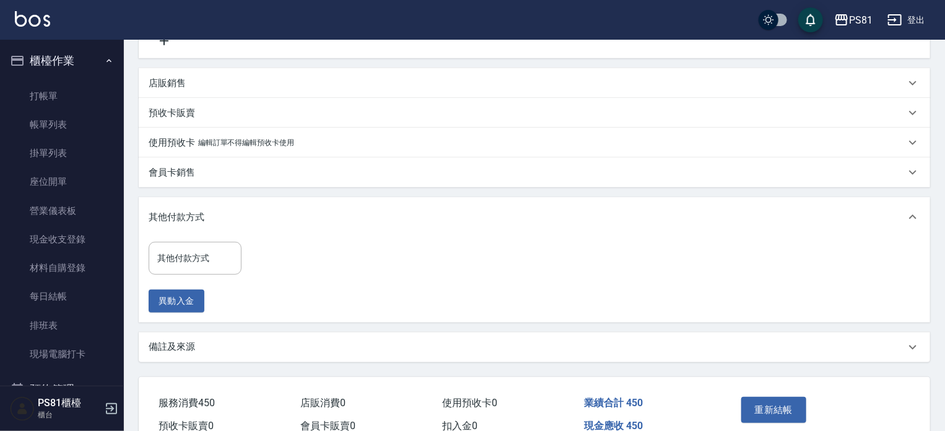
scroll to position [334, 0]
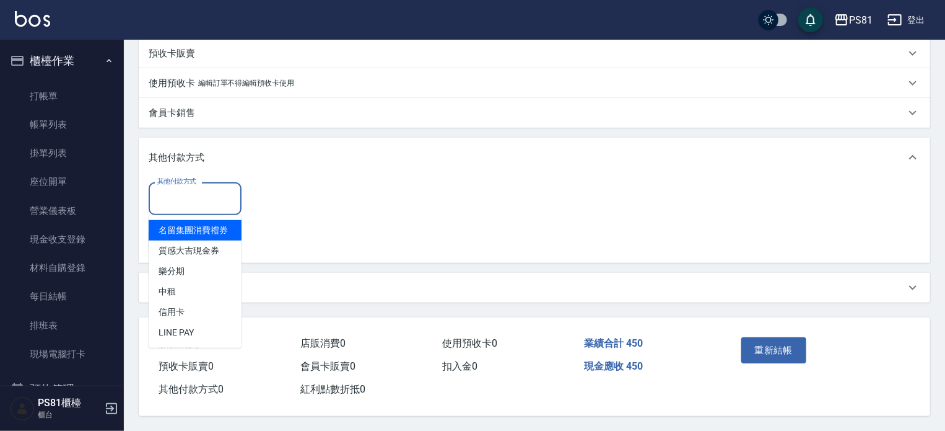
click at [202, 195] on input "其他付款方式" at bounding box center [195, 199] width 82 height 22
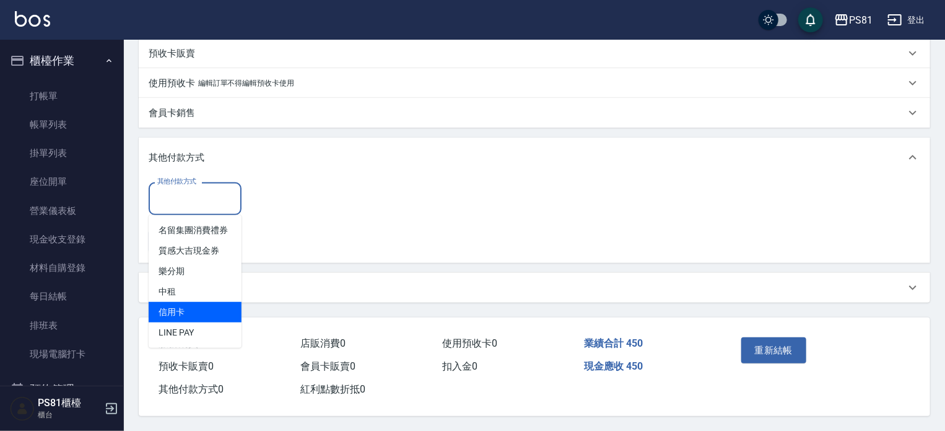
drag, startPoint x: 196, startPoint y: 302, endPoint x: 218, endPoint y: 279, distance: 32.0
click at [196, 302] on span "信用卡" at bounding box center [195, 312] width 93 height 20
type input "信用卡"
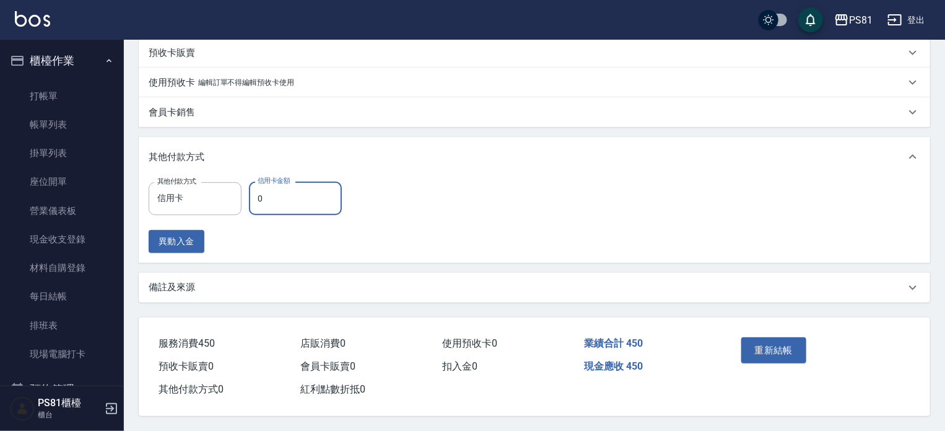
click at [292, 211] on input "0" at bounding box center [295, 197] width 93 height 33
type input "450"
click at [386, 245] on div "其他付款方式 信用卡 其他付款方式 信用卡金額 450 信用卡金額 異動入金" at bounding box center [535, 216] width 772 height 71
click at [748, 353] on button "重新結帳" at bounding box center [774, 350] width 66 height 26
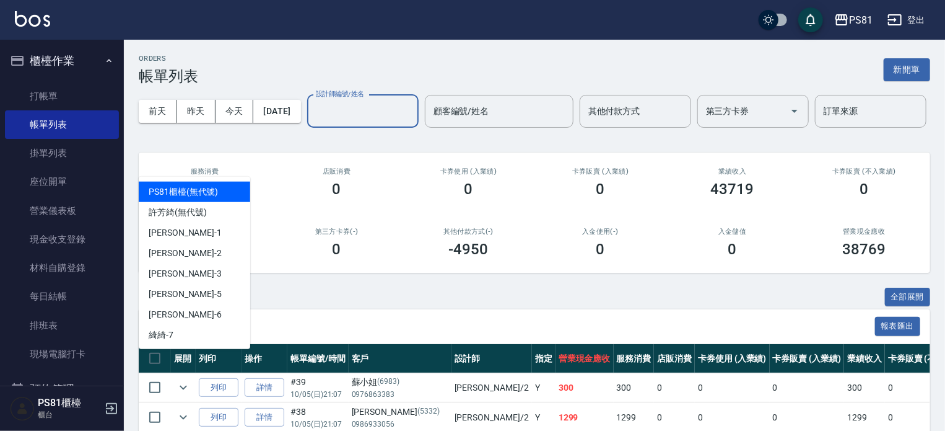
click at [313, 122] on input "設計師編號/姓名" at bounding box center [363, 111] width 100 height 22
type input "2"
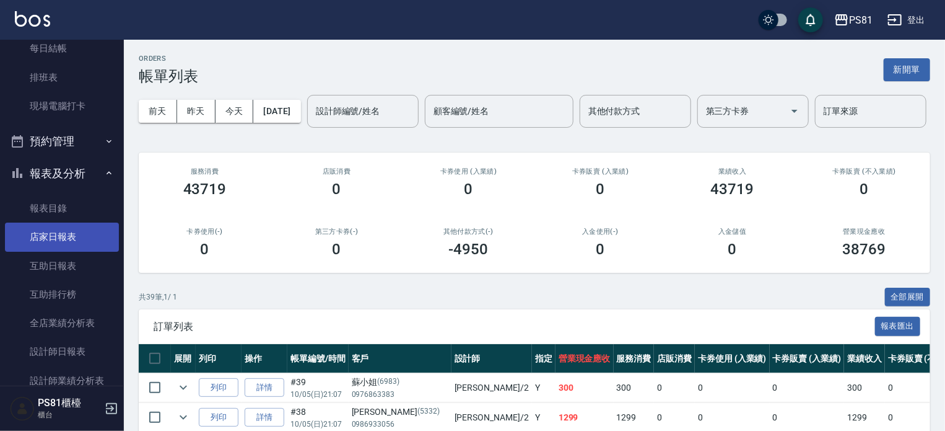
click at [77, 240] on link "店家日報表" at bounding box center [62, 236] width 114 height 28
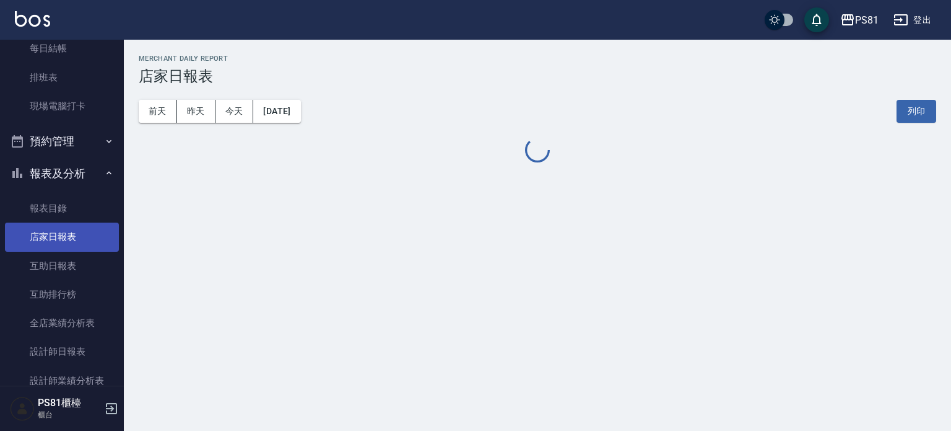
click at [77, 240] on link "店家日報表" at bounding box center [62, 236] width 114 height 28
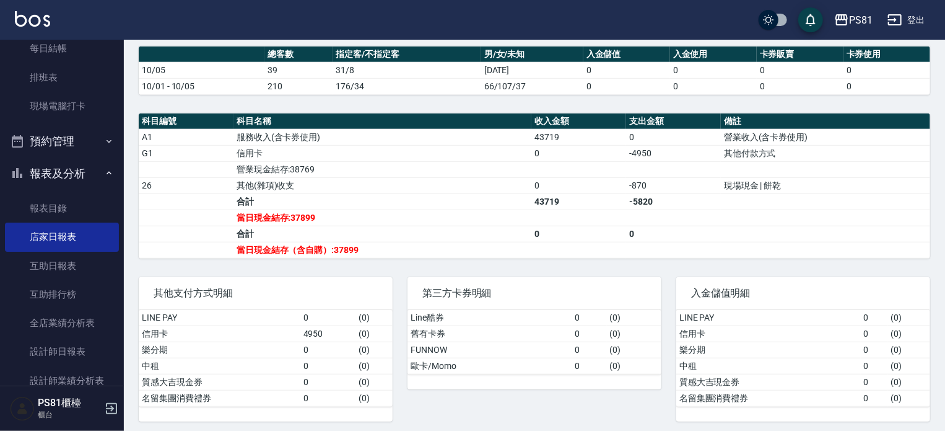
scroll to position [336, 0]
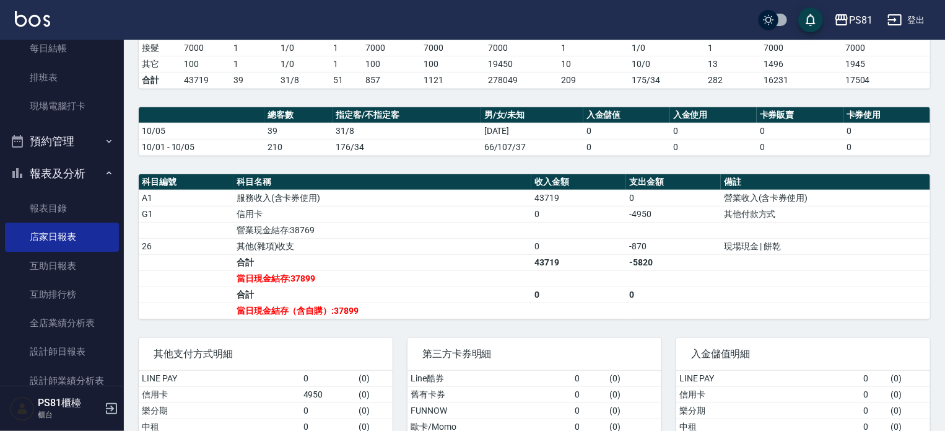
click at [688, 260] on td "-5820" at bounding box center [673, 262] width 95 height 16
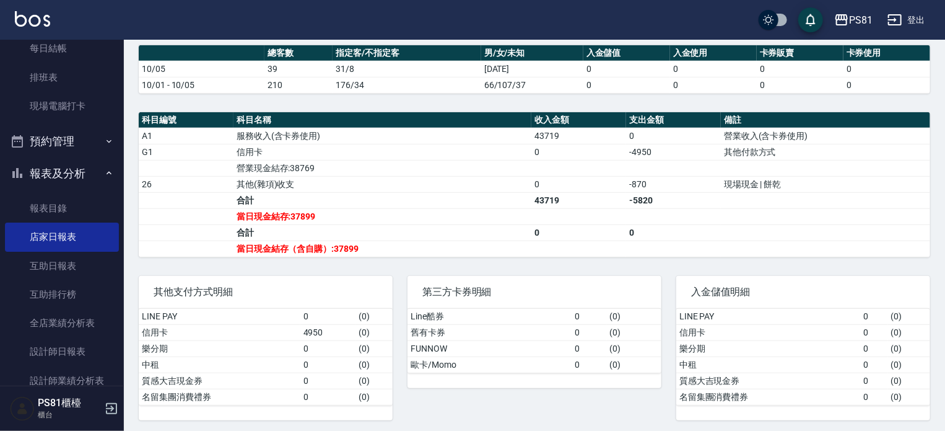
click at [637, 160] on td "a dense table" at bounding box center [673, 168] width 95 height 16
click at [641, 162] on td "a dense table" at bounding box center [673, 168] width 95 height 16
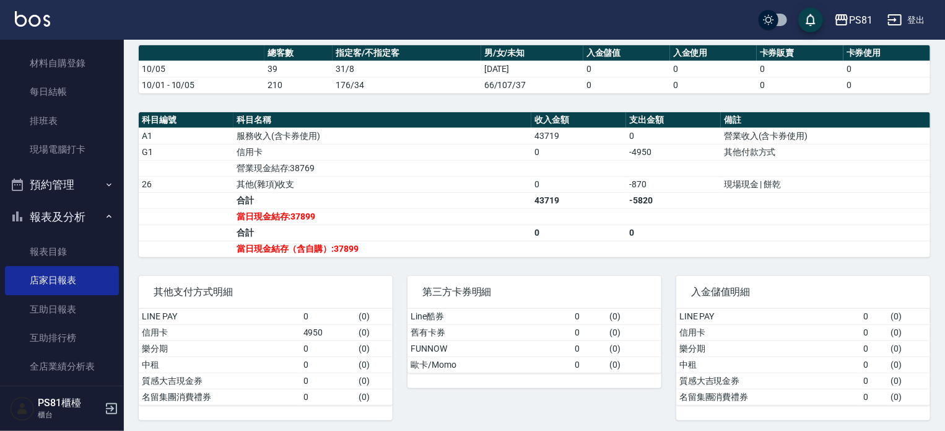
scroll to position [62, 0]
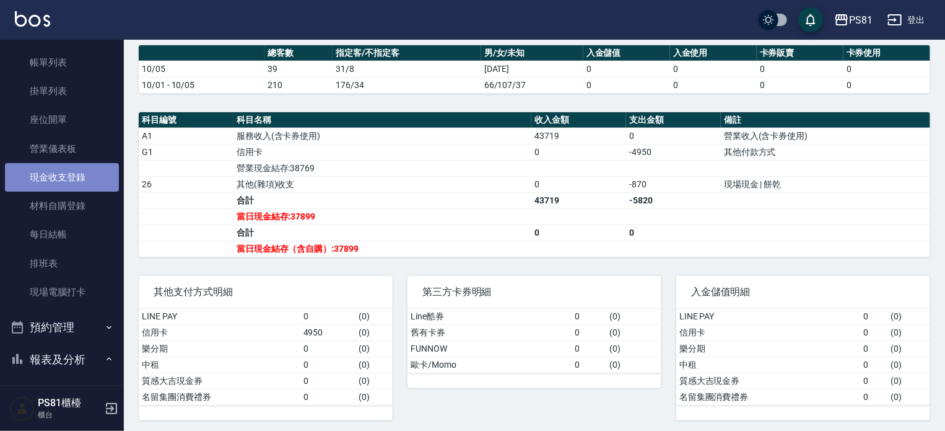
click at [74, 173] on link "現金收支登錄" at bounding box center [62, 177] width 114 height 28
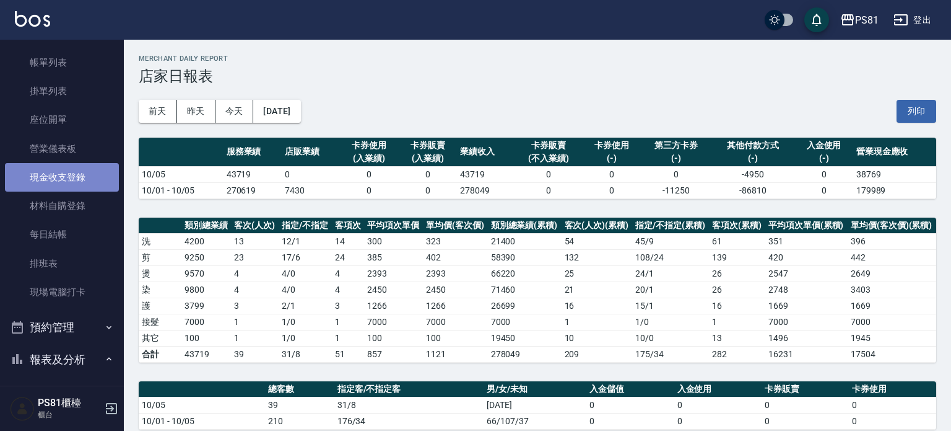
click at [74, 173] on link "現金收支登錄" at bounding box center [62, 177] width 114 height 28
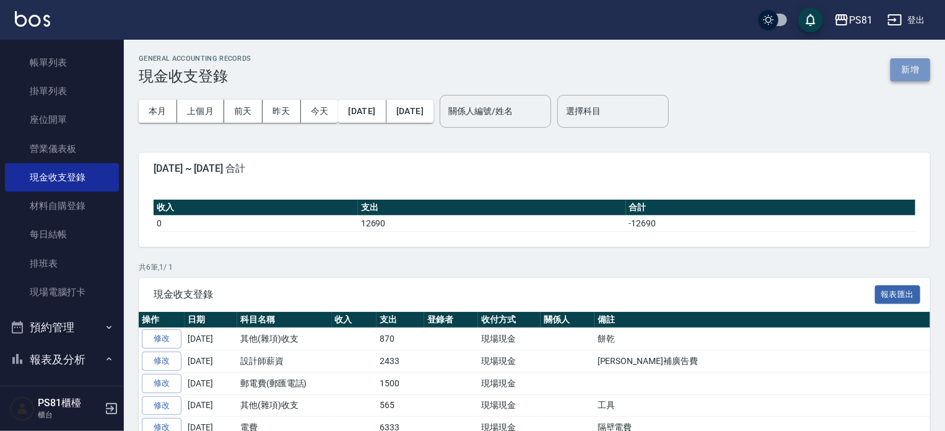
click at [929, 76] on button "新增" at bounding box center [911, 69] width 40 height 23
